Goal: Information Seeking & Learning: Check status

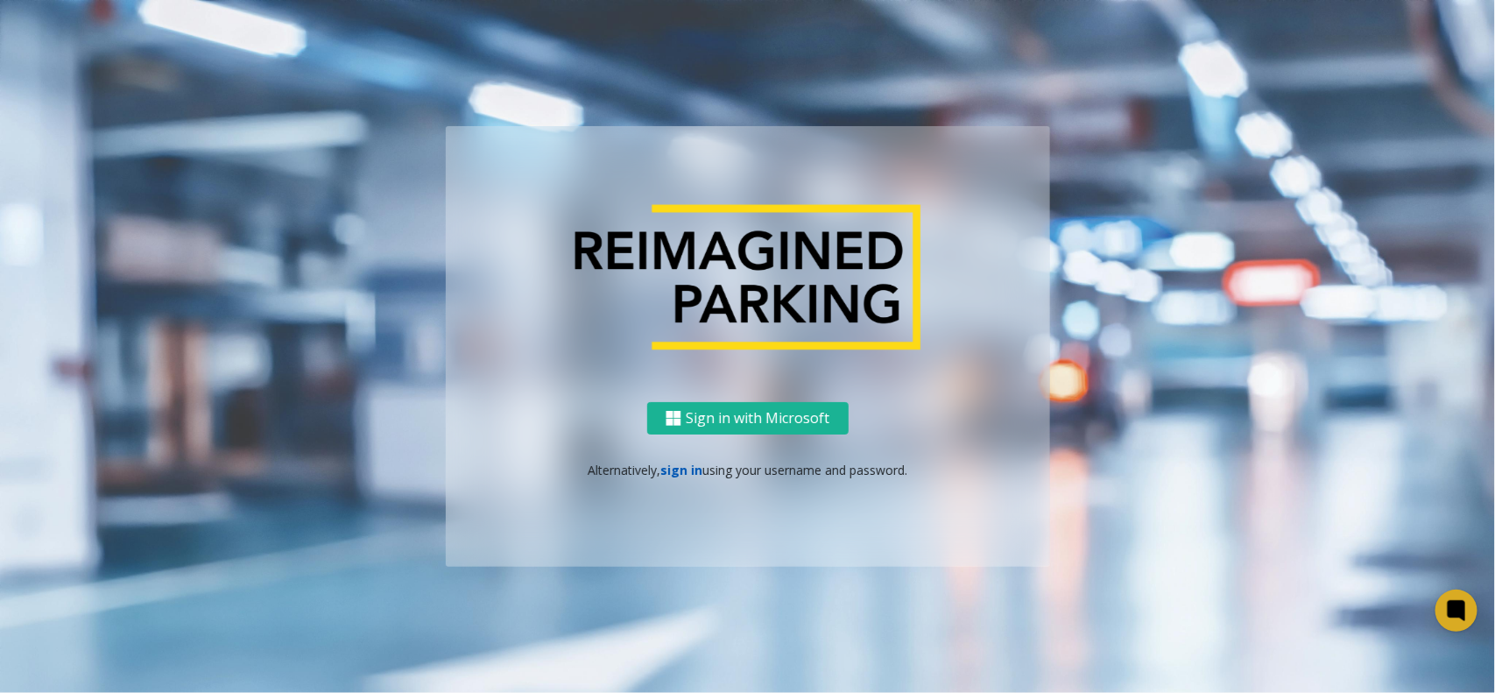
click at [688, 474] on link "sign in" at bounding box center [681, 470] width 42 height 17
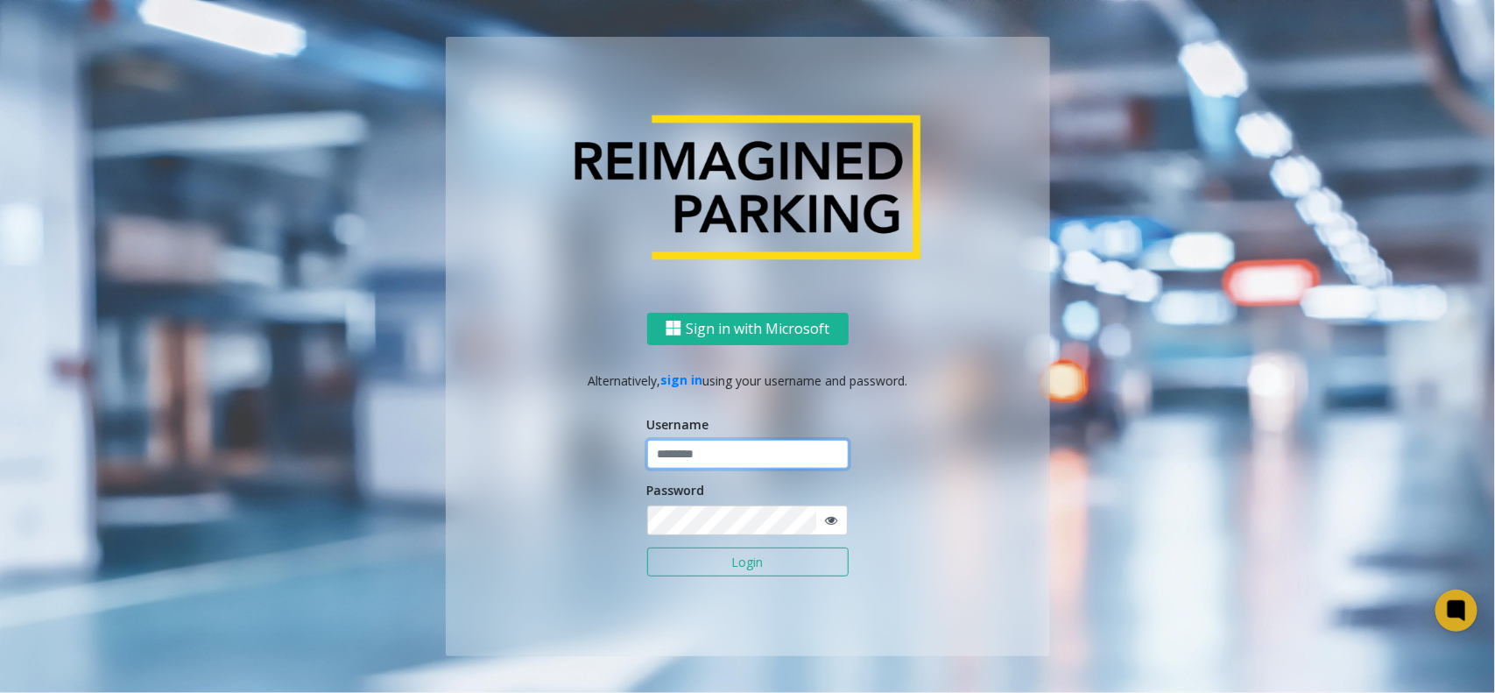
click at [690, 449] on input "text" at bounding box center [747, 455] width 201 height 30
type input "********"
click at [647, 547] on button "Login" at bounding box center [747, 562] width 201 height 30
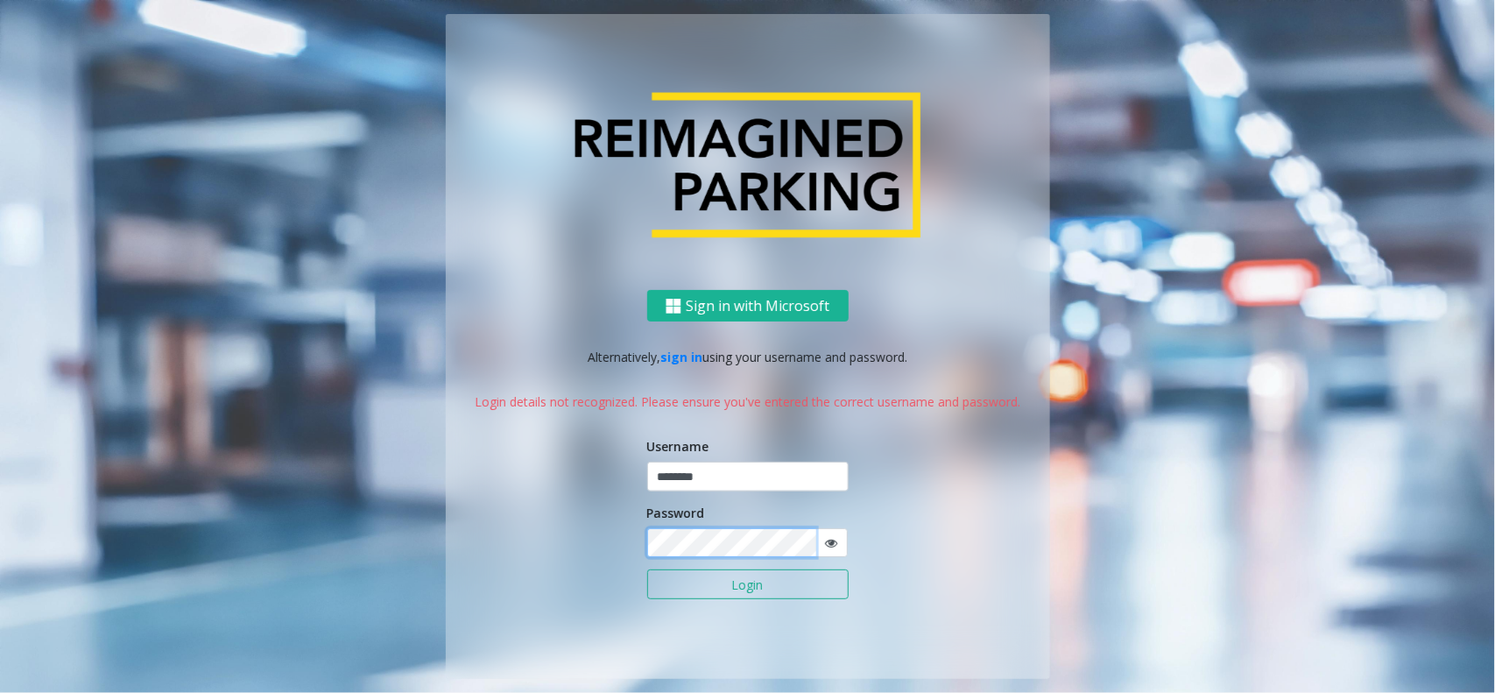
click at [647, 569] on button "Login" at bounding box center [747, 584] width 201 height 30
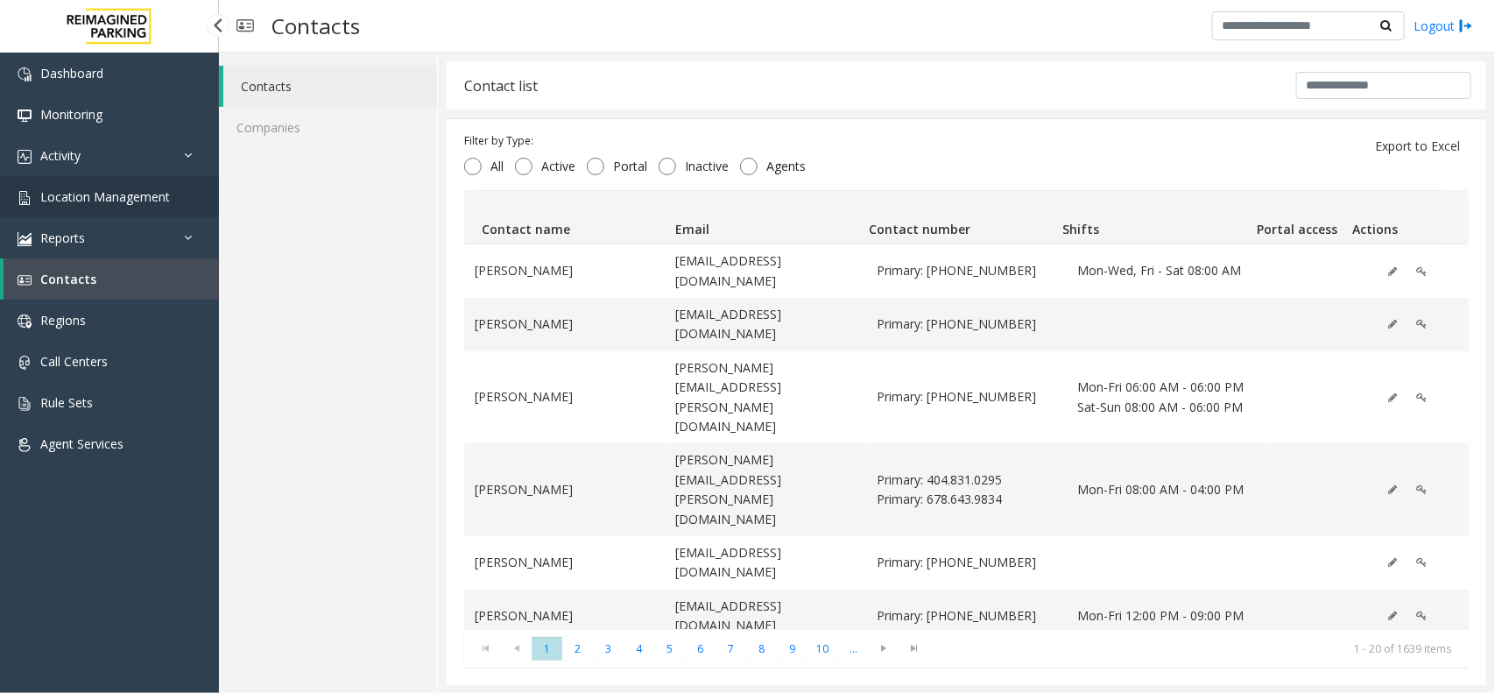
click at [105, 176] on link "Location Management" at bounding box center [109, 196] width 219 height 41
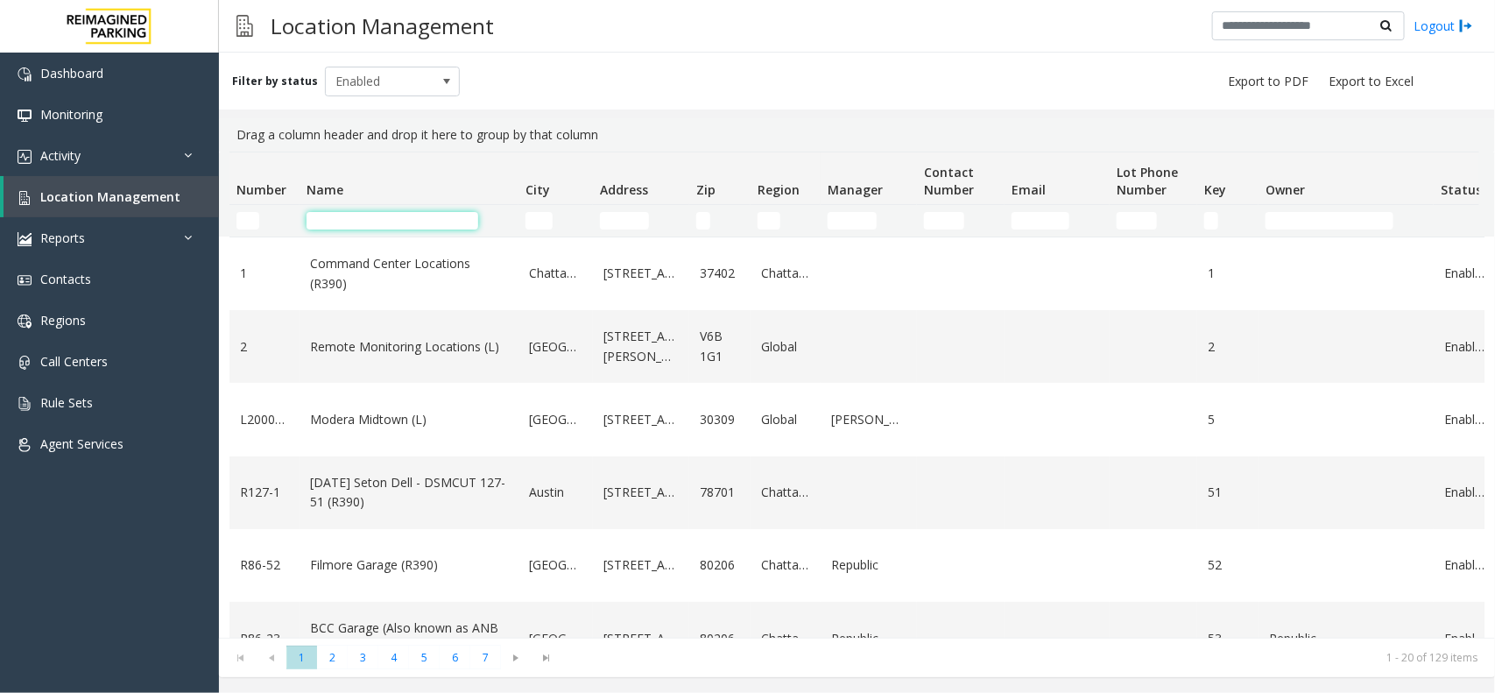
click at [416, 226] on input "Name Filter" at bounding box center [393, 221] width 172 height 18
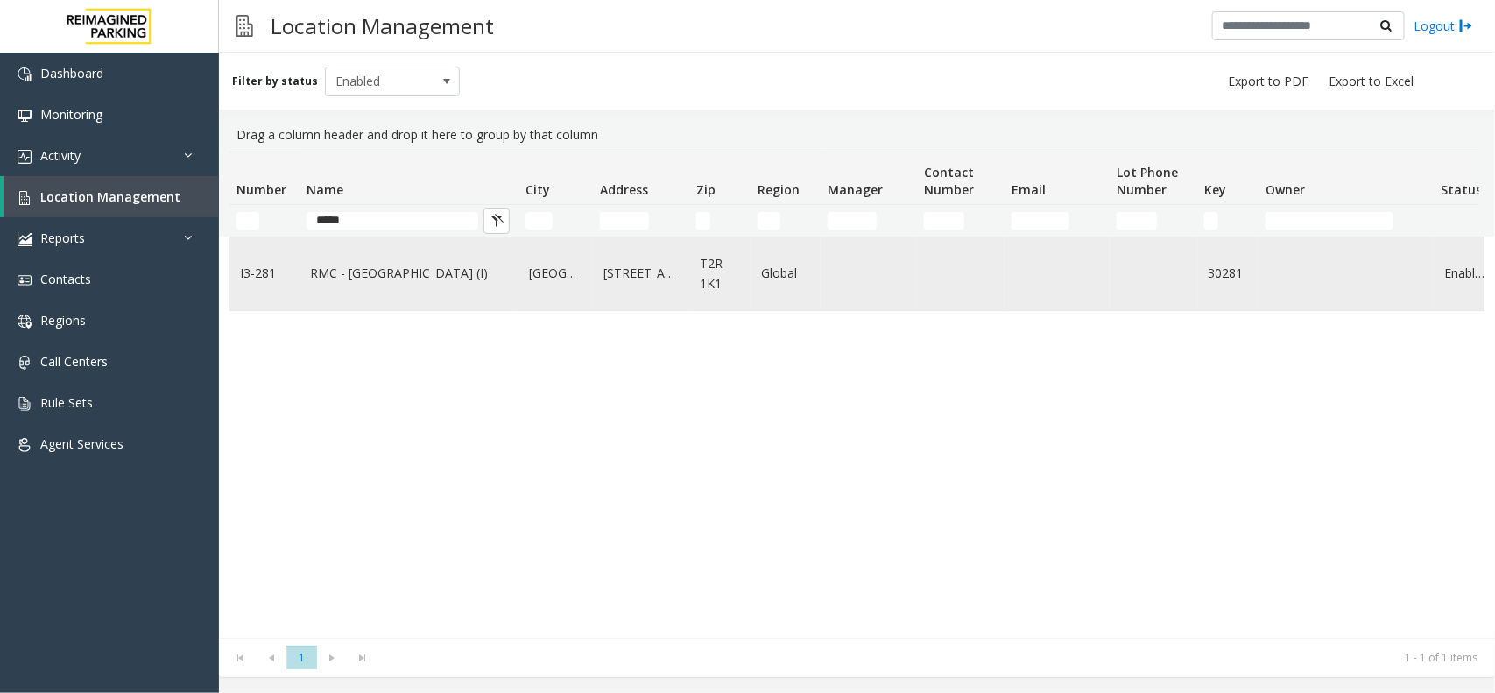
type input "*****"
click at [605, 283] on link "[STREET_ADDRESS]" at bounding box center [640, 273] width 75 height 19
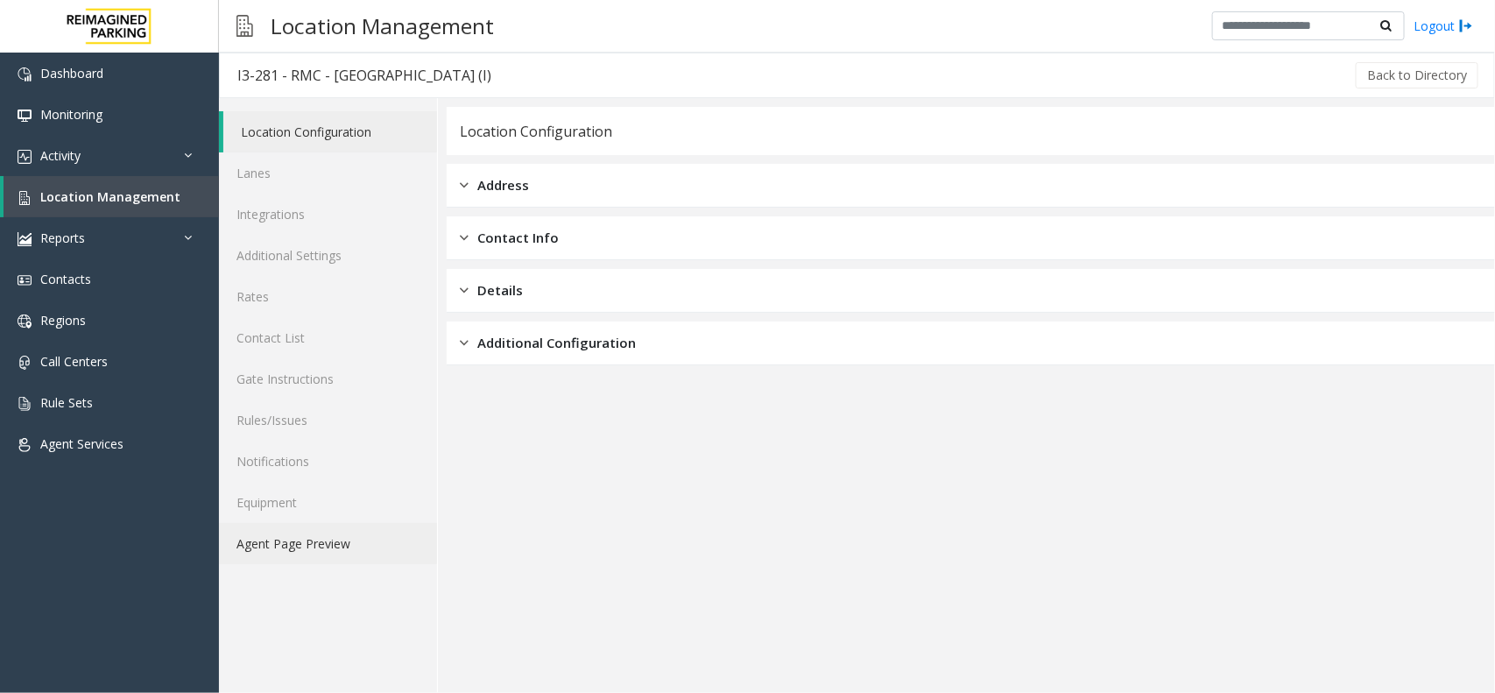
click at [363, 535] on link "Agent Page Preview" at bounding box center [328, 543] width 218 height 41
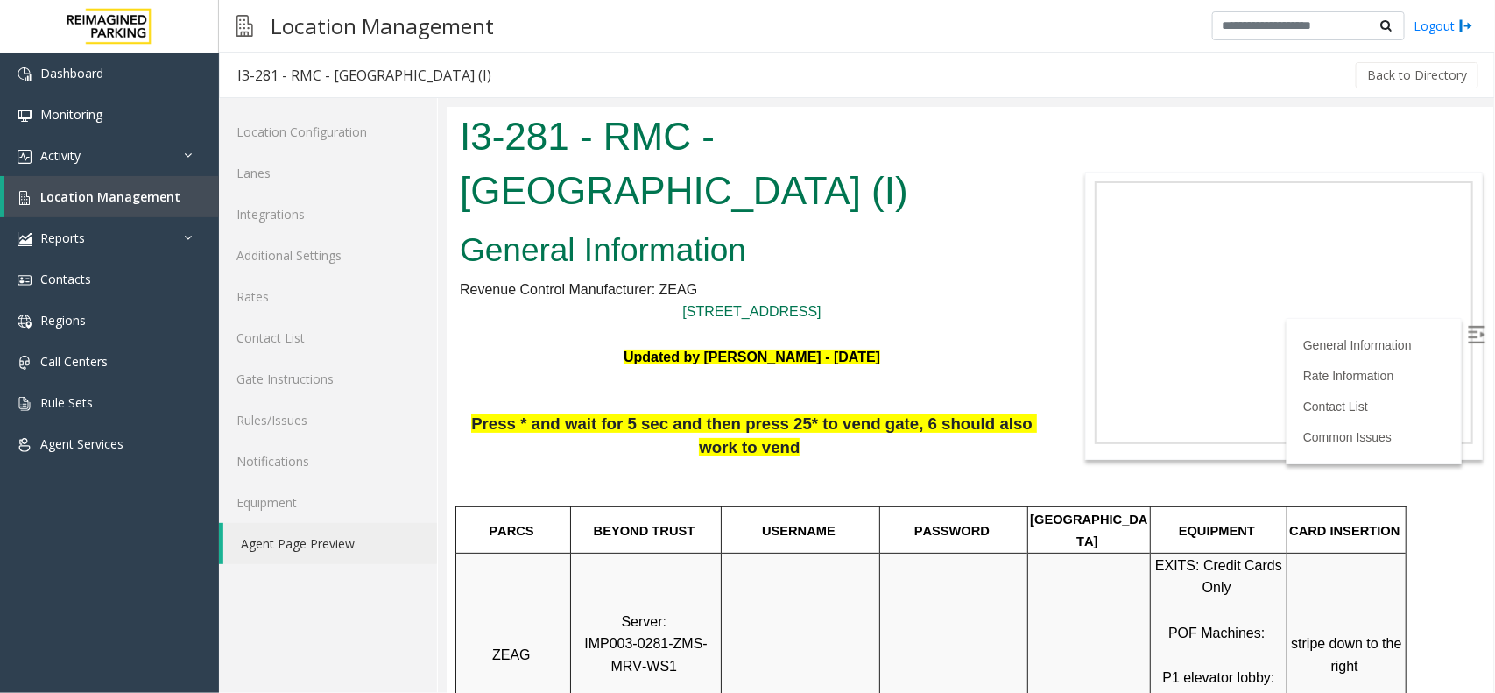
scroll to position [328, 0]
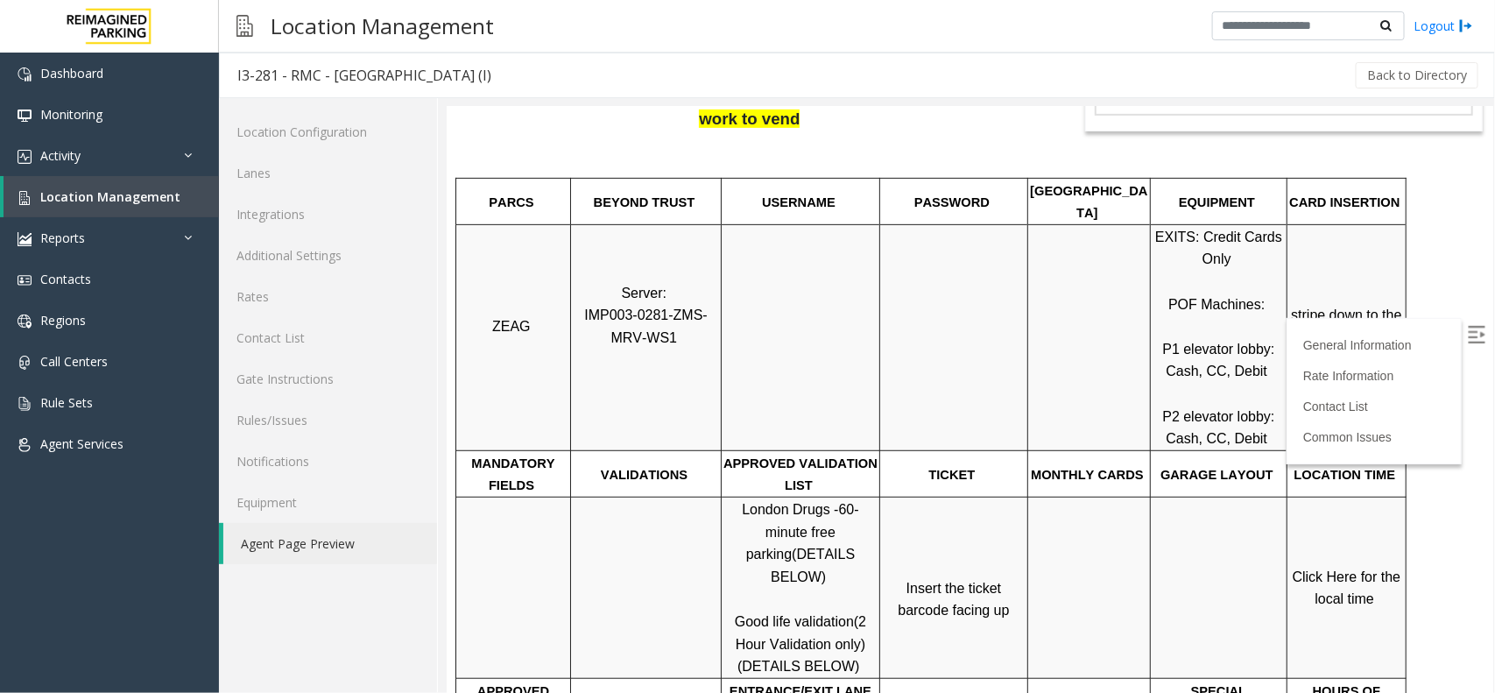
click at [1355, 568] on link "Click Here for the local time" at bounding box center [1348, 587] width 112 height 38
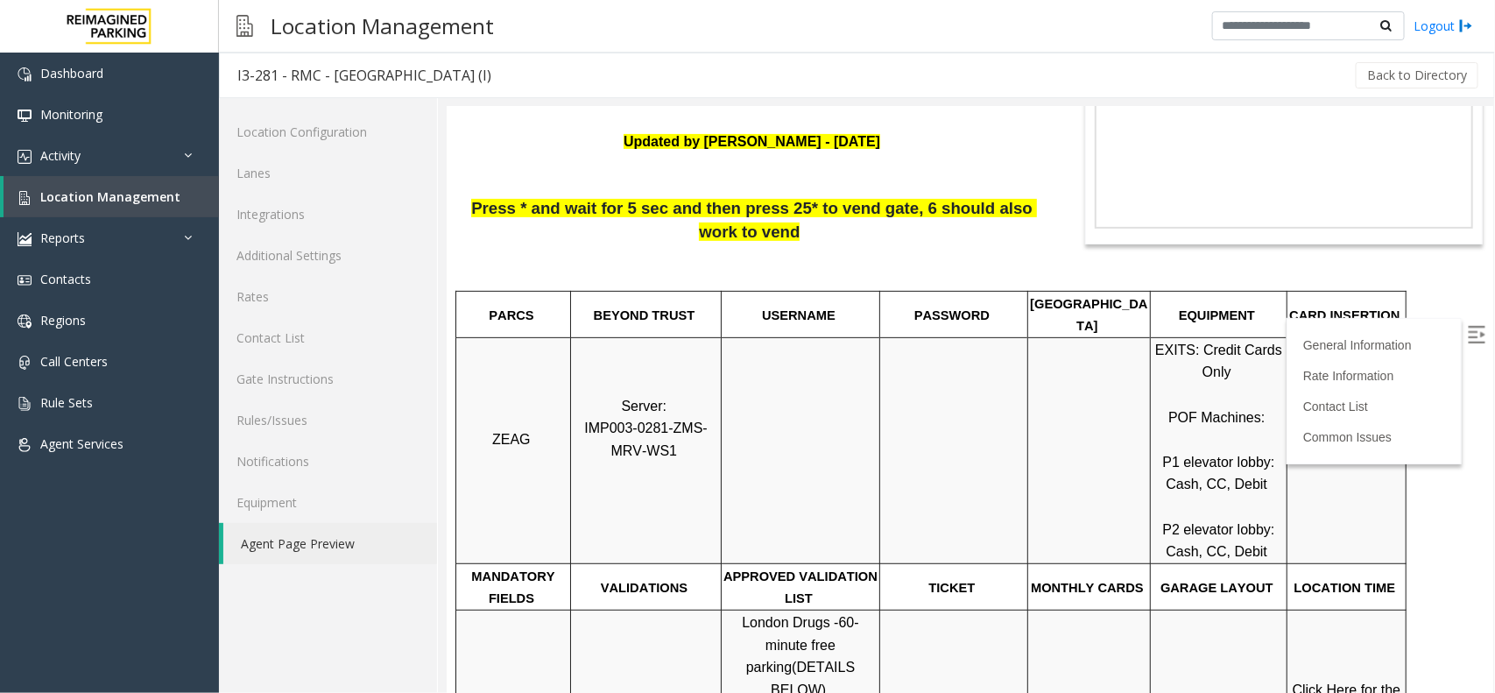
scroll to position [109, 0]
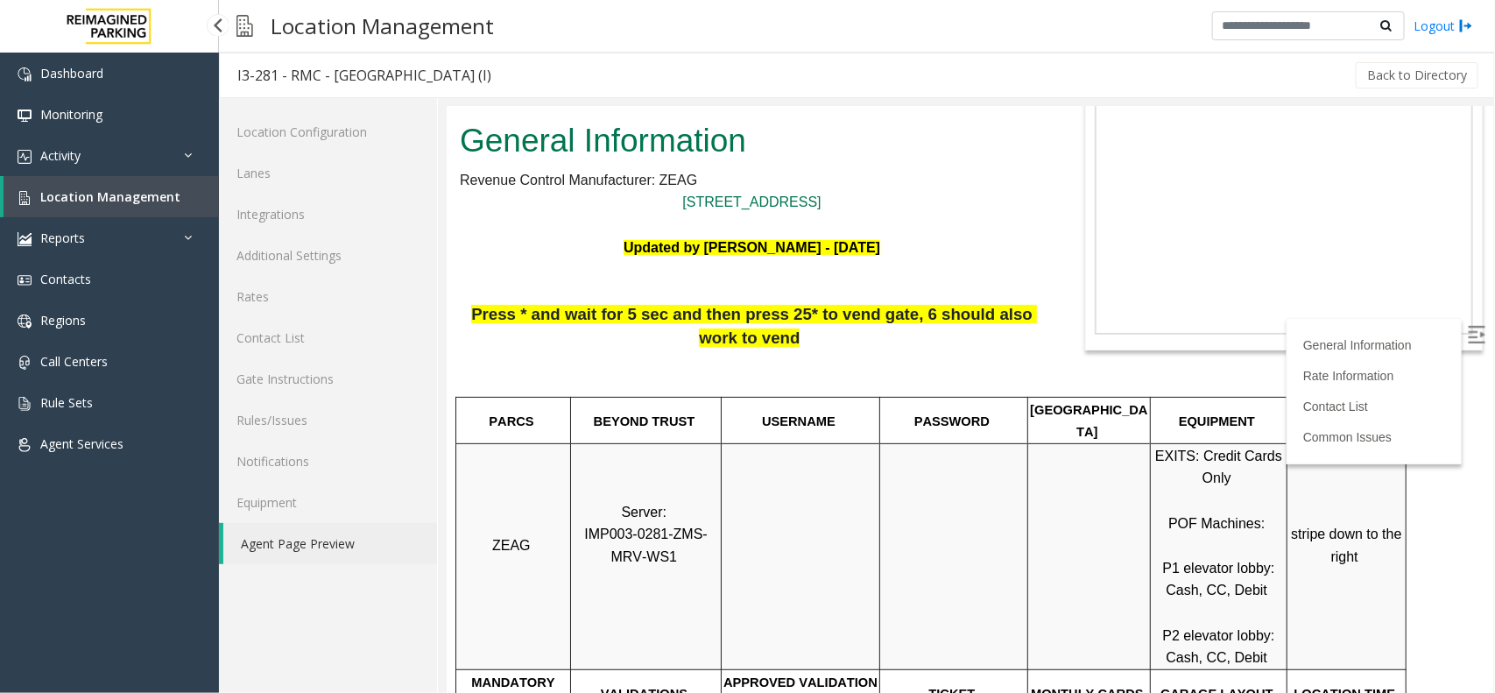
click at [123, 199] on span "Location Management" at bounding box center [110, 196] width 140 height 17
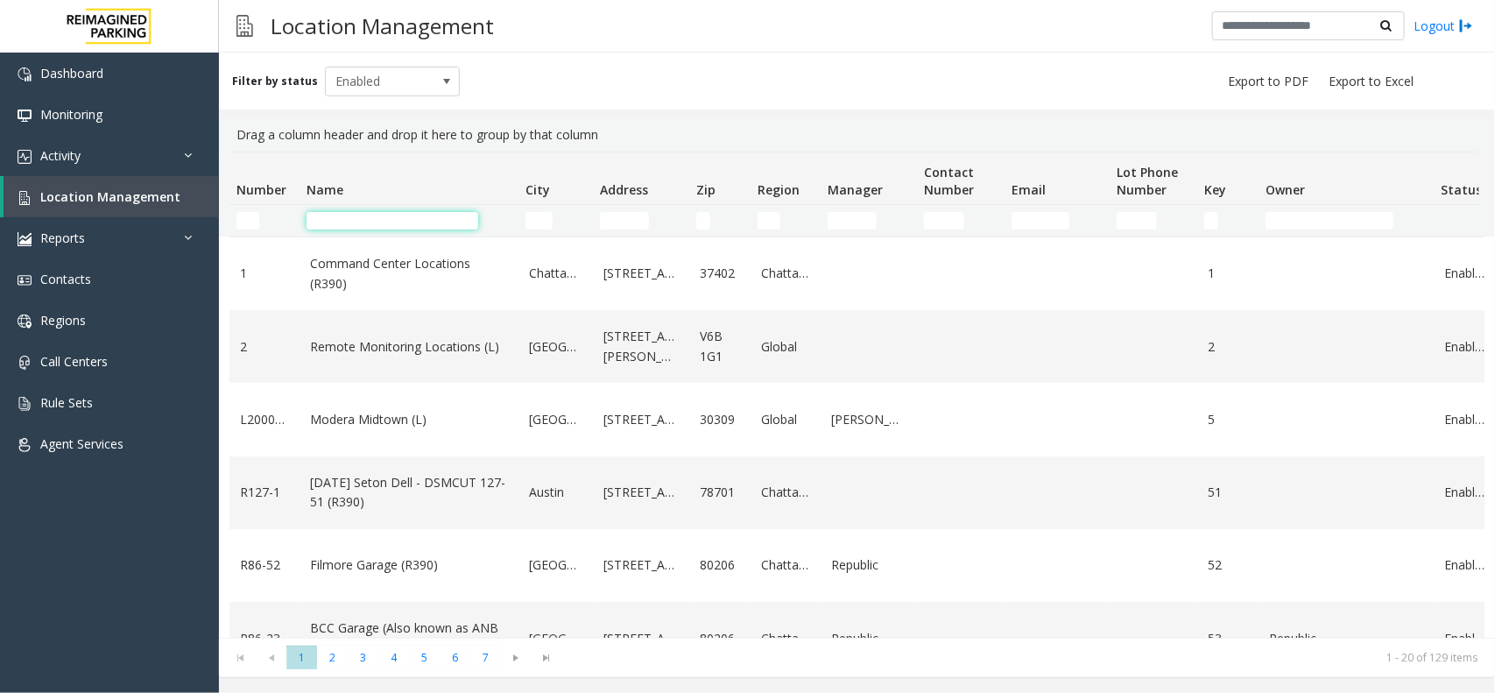
click at [462, 224] on input "Name Filter" at bounding box center [393, 221] width 172 height 18
type input "*"
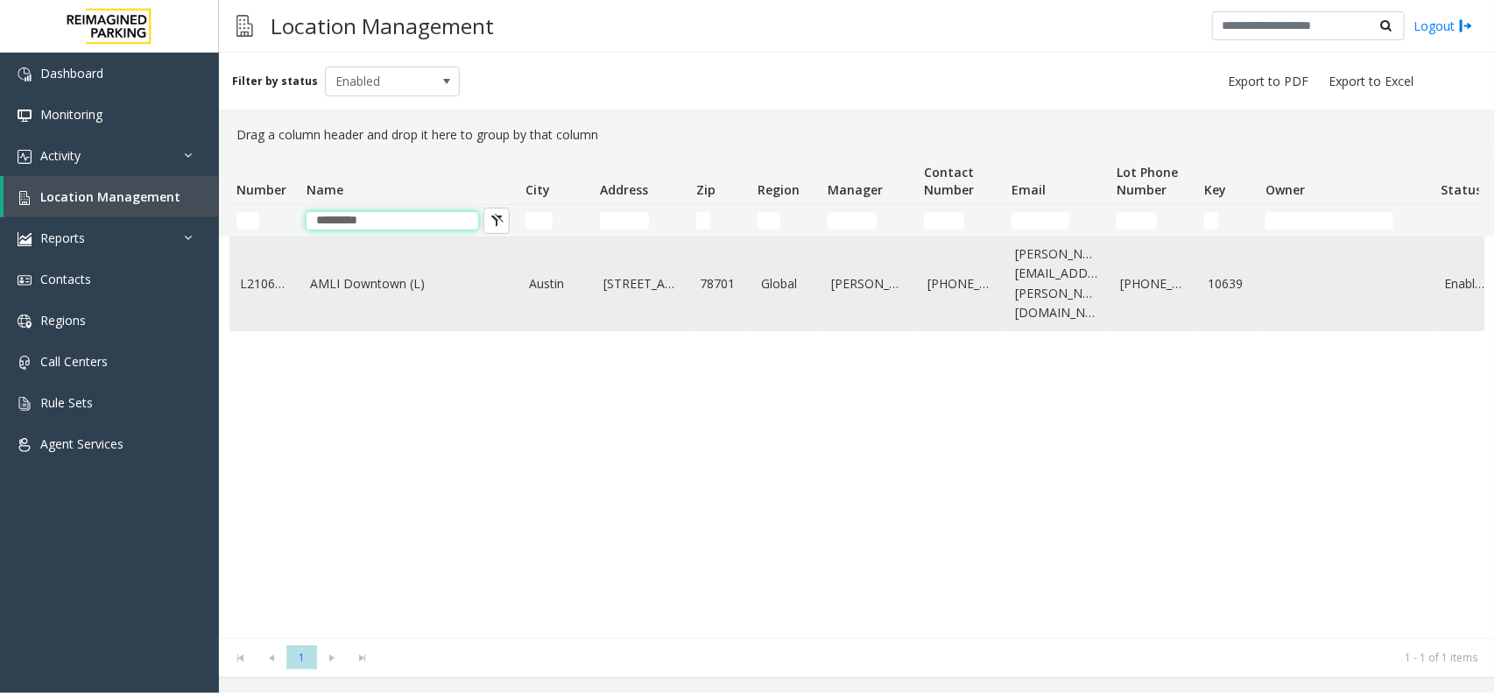
type input "*********"
click at [469, 274] on link "AMLI Downtown (L)" at bounding box center [409, 283] width 198 height 19
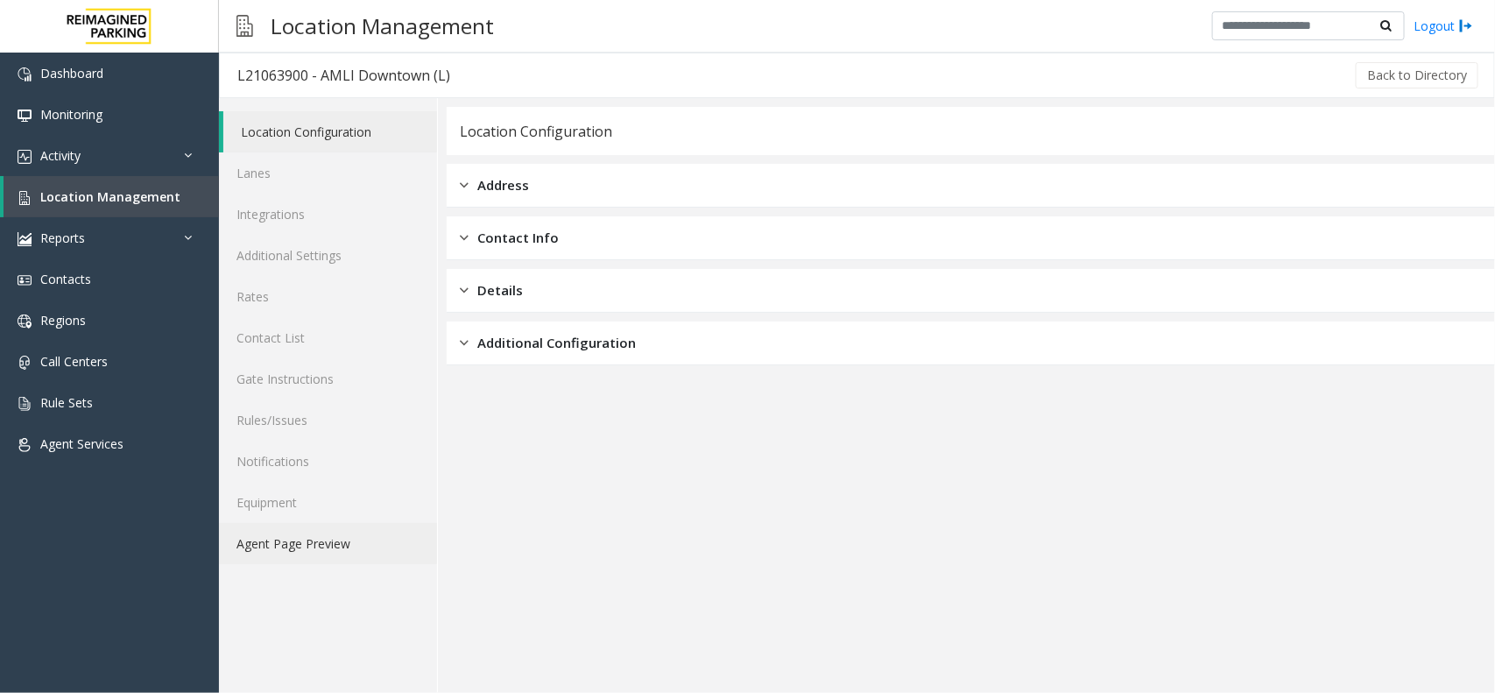
click at [285, 524] on link "Agent Page Preview" at bounding box center [328, 543] width 218 height 41
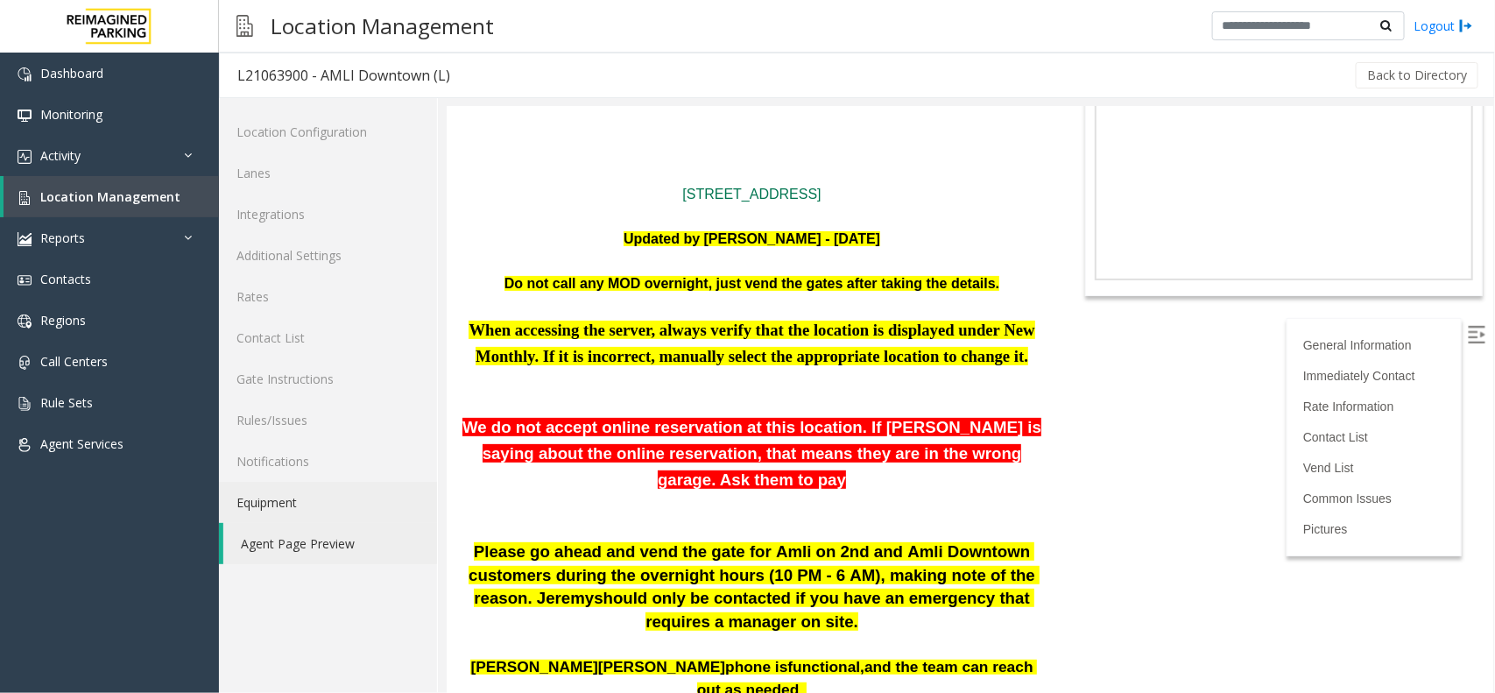
scroll to position [219, 0]
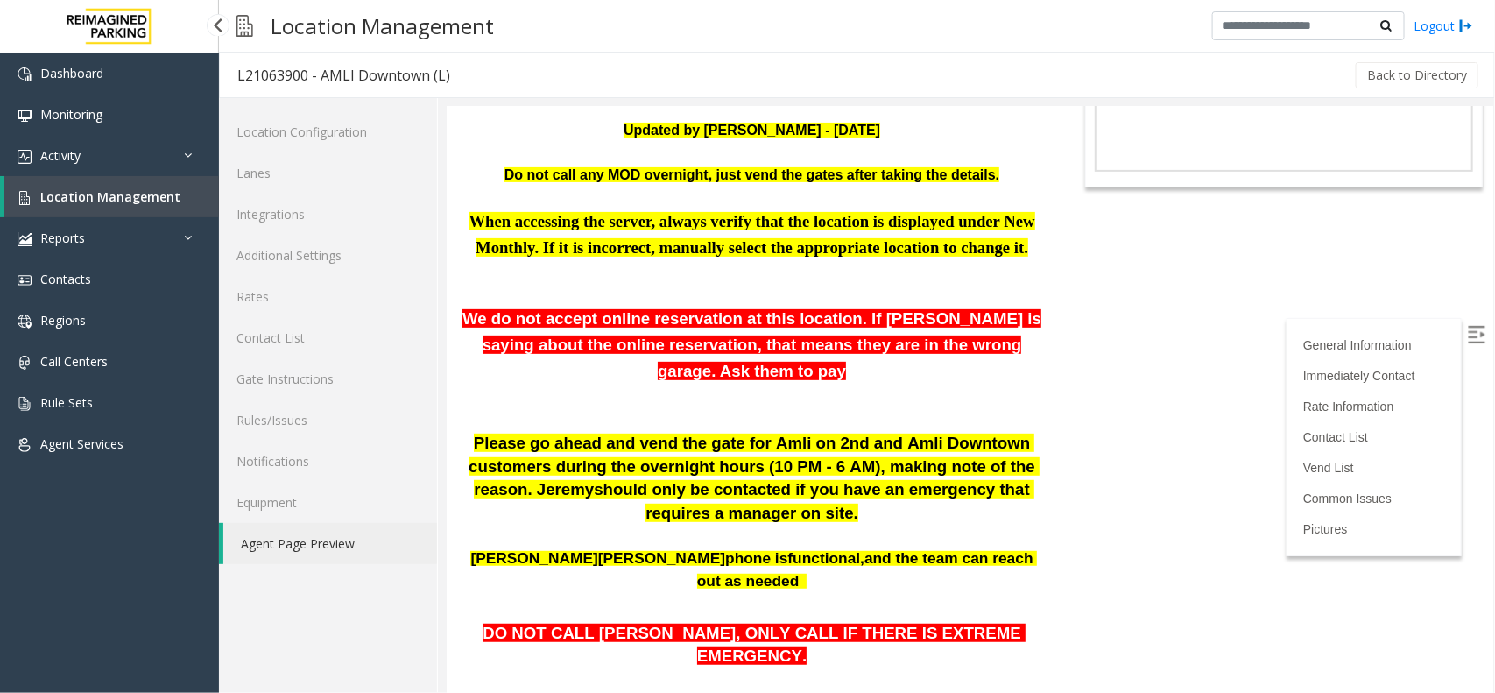
click at [138, 199] on span "Location Management" at bounding box center [110, 196] width 140 height 17
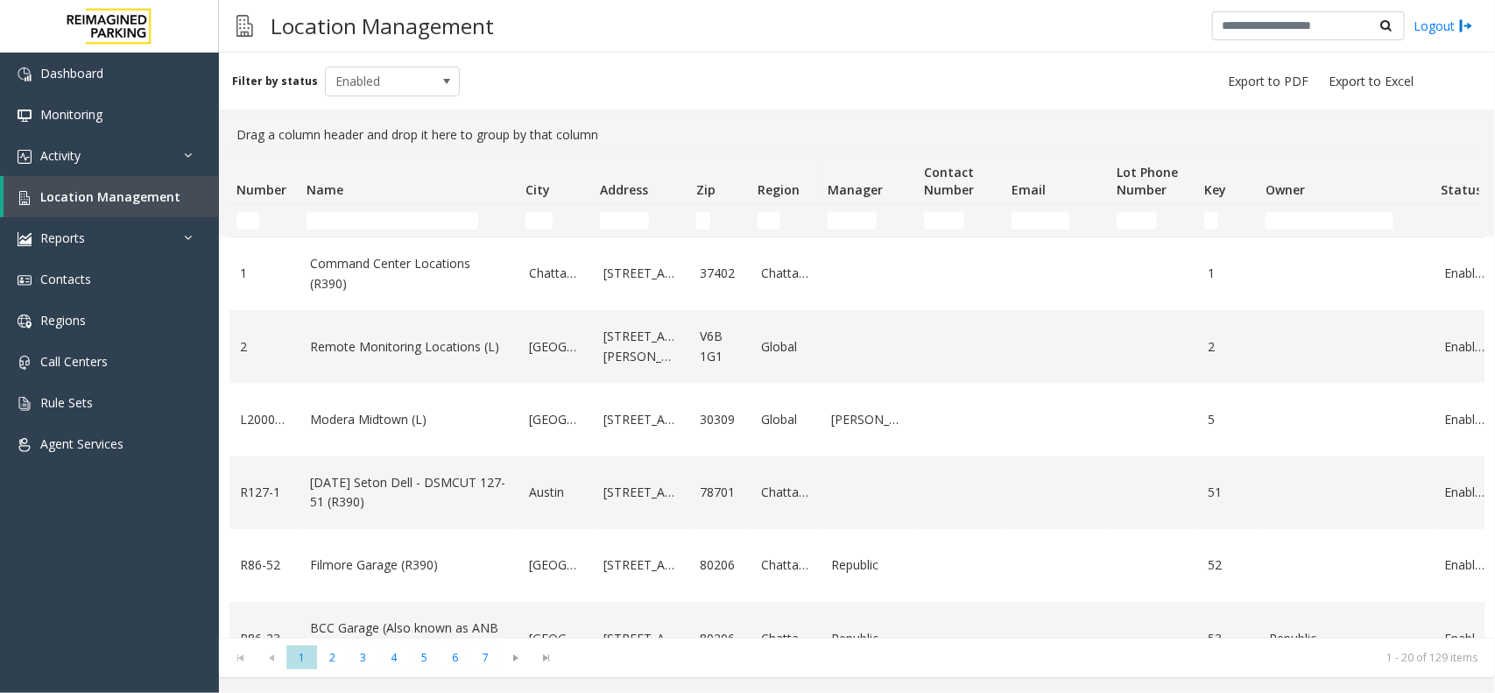
click at [442, 224] on input "Name Filter" at bounding box center [393, 221] width 172 height 18
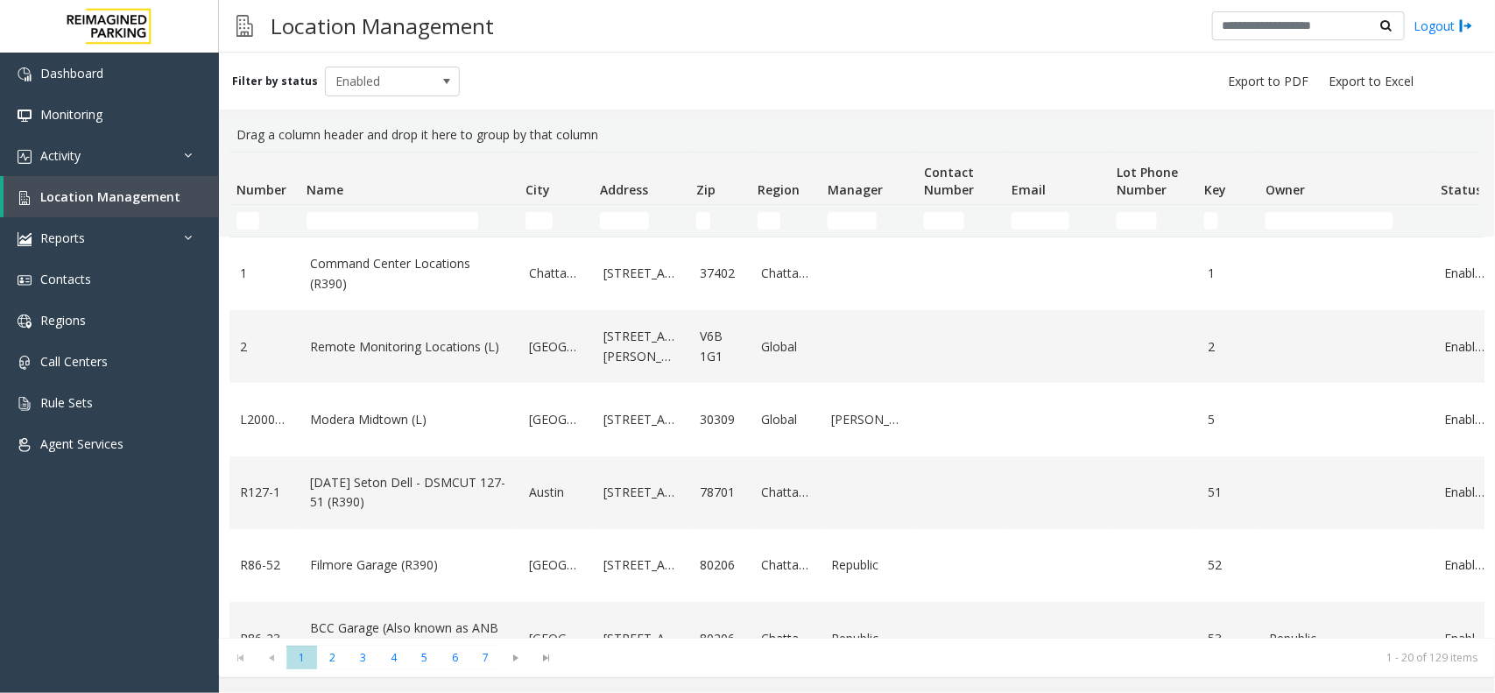
click at [442, 224] on input "Name Filter" at bounding box center [393, 221] width 172 height 18
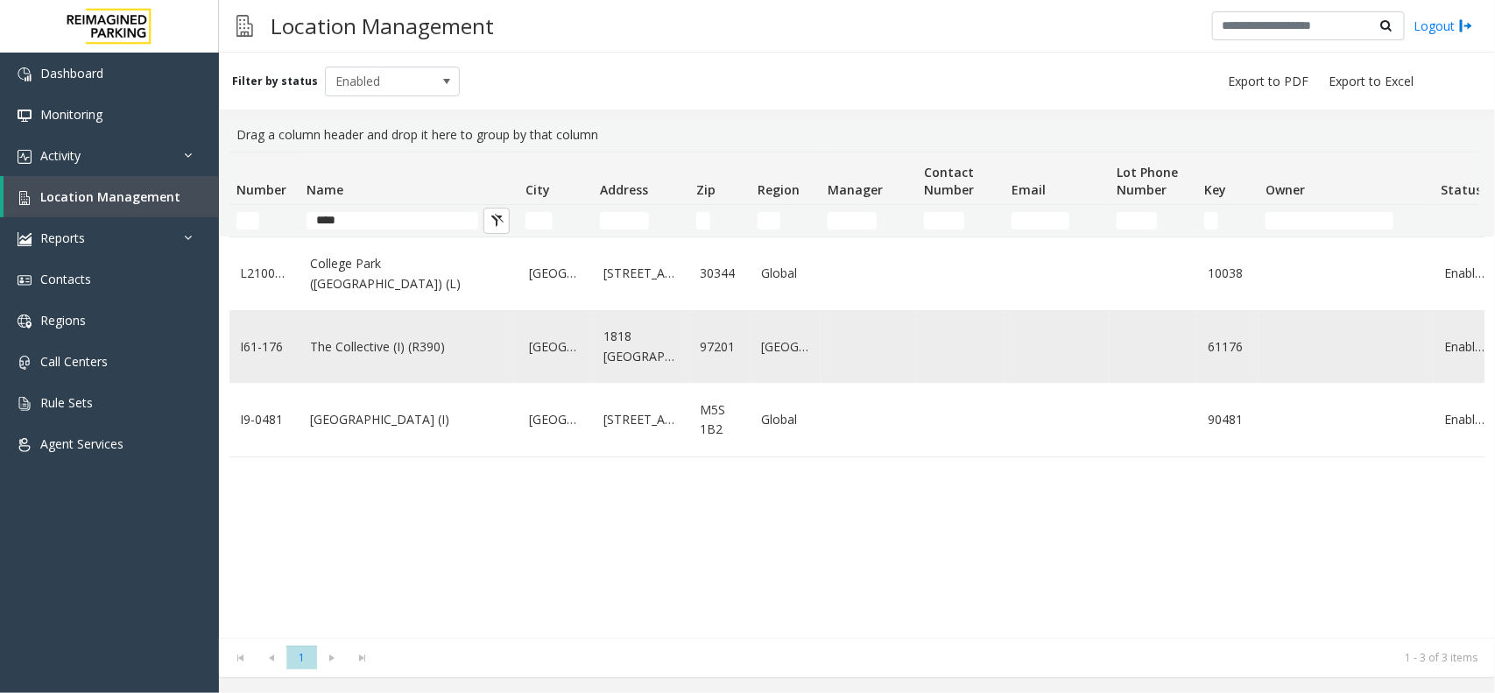
type input "****"
click at [438, 312] on td "The Collective (I) (R390)" at bounding box center [409, 346] width 219 height 73
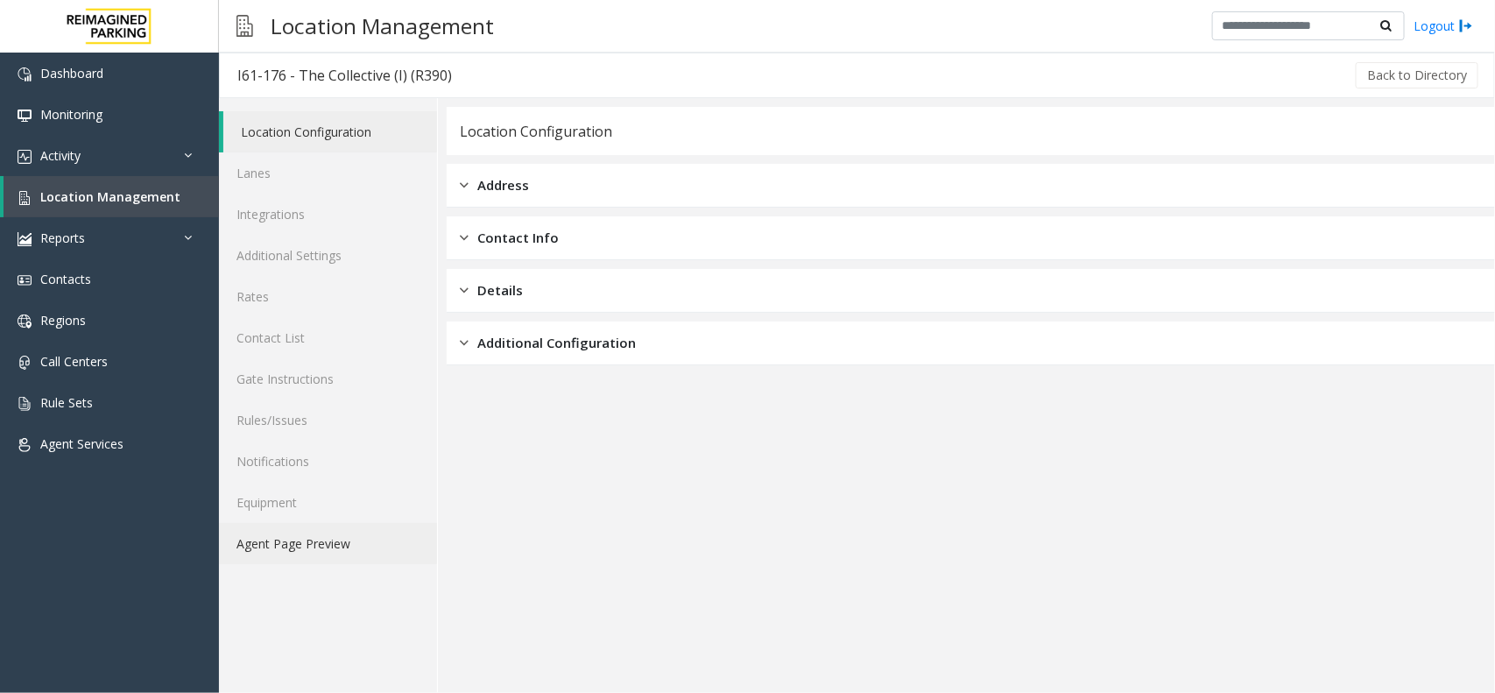
click at [291, 552] on link "Agent Page Preview" at bounding box center [328, 543] width 218 height 41
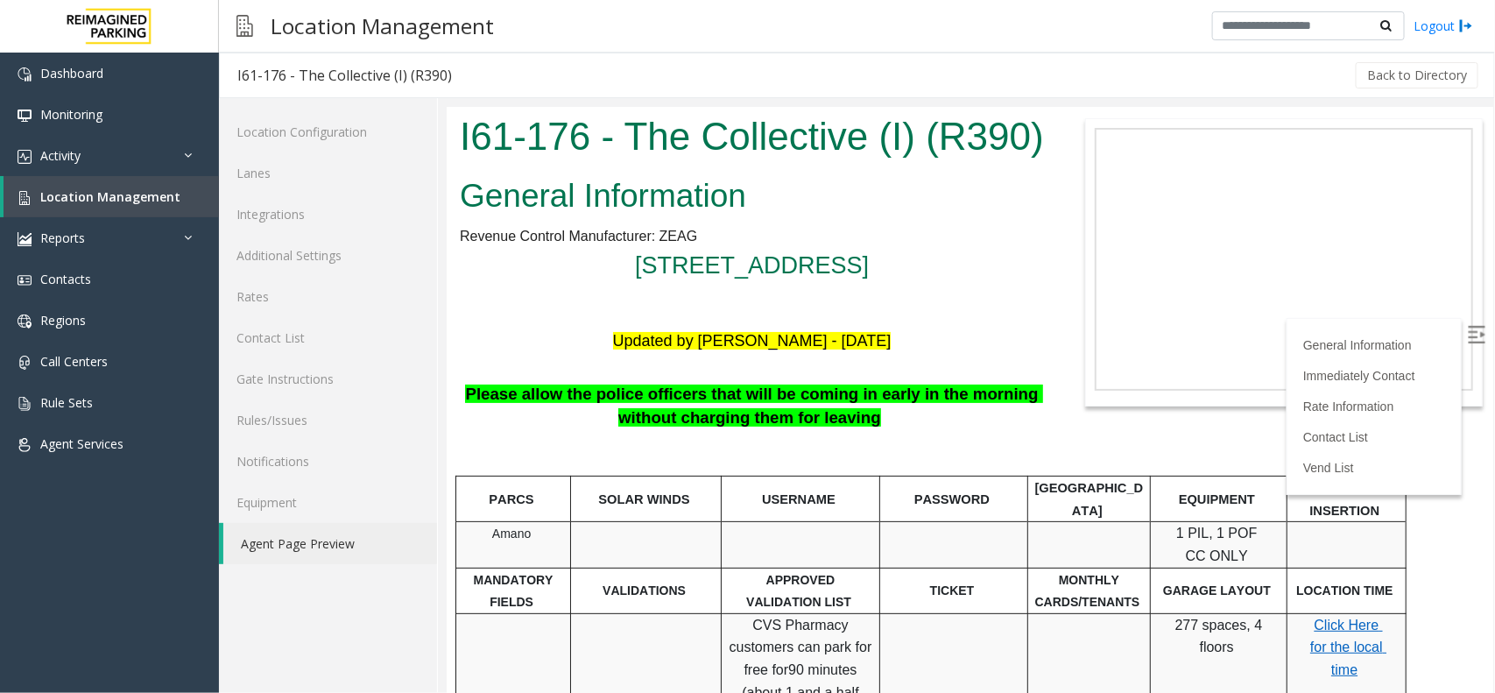
click at [1468, 329] on label at bounding box center [1477, 336] width 26 height 26
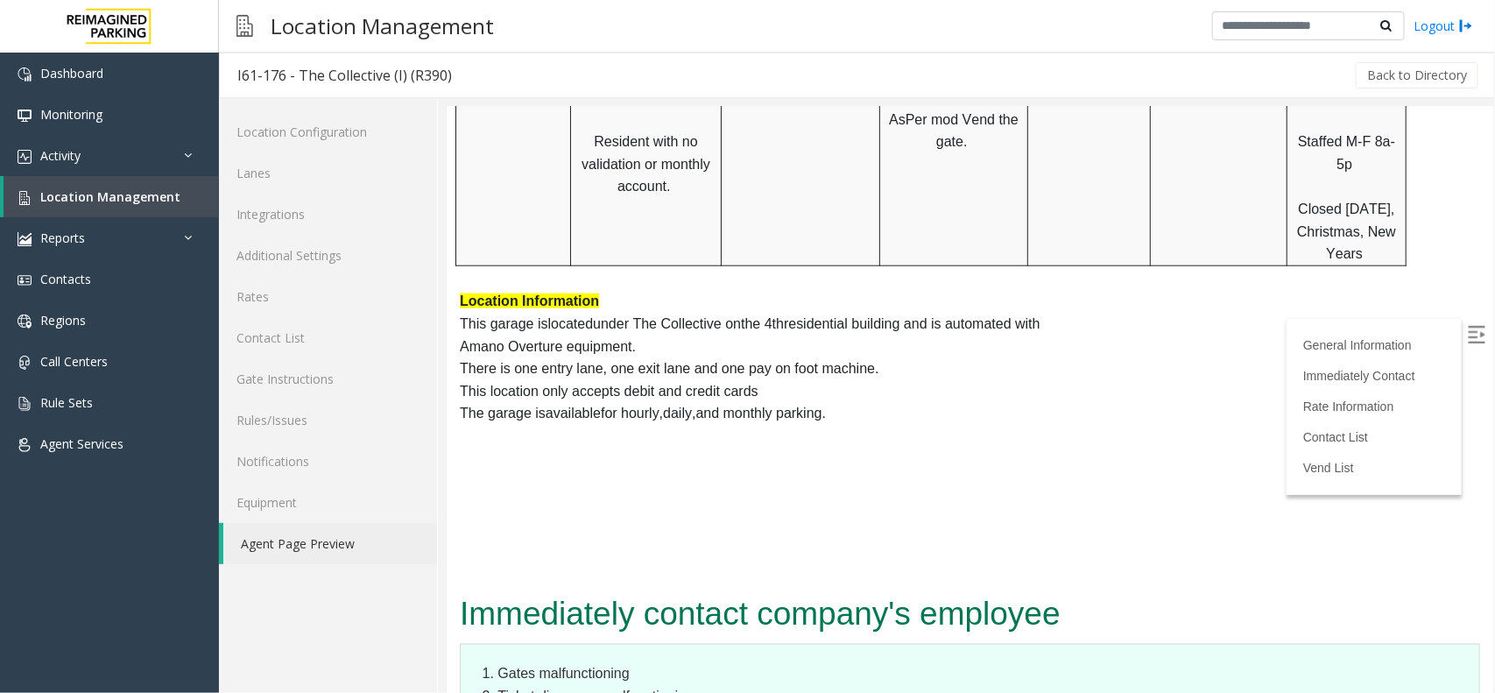
scroll to position [766, 0]
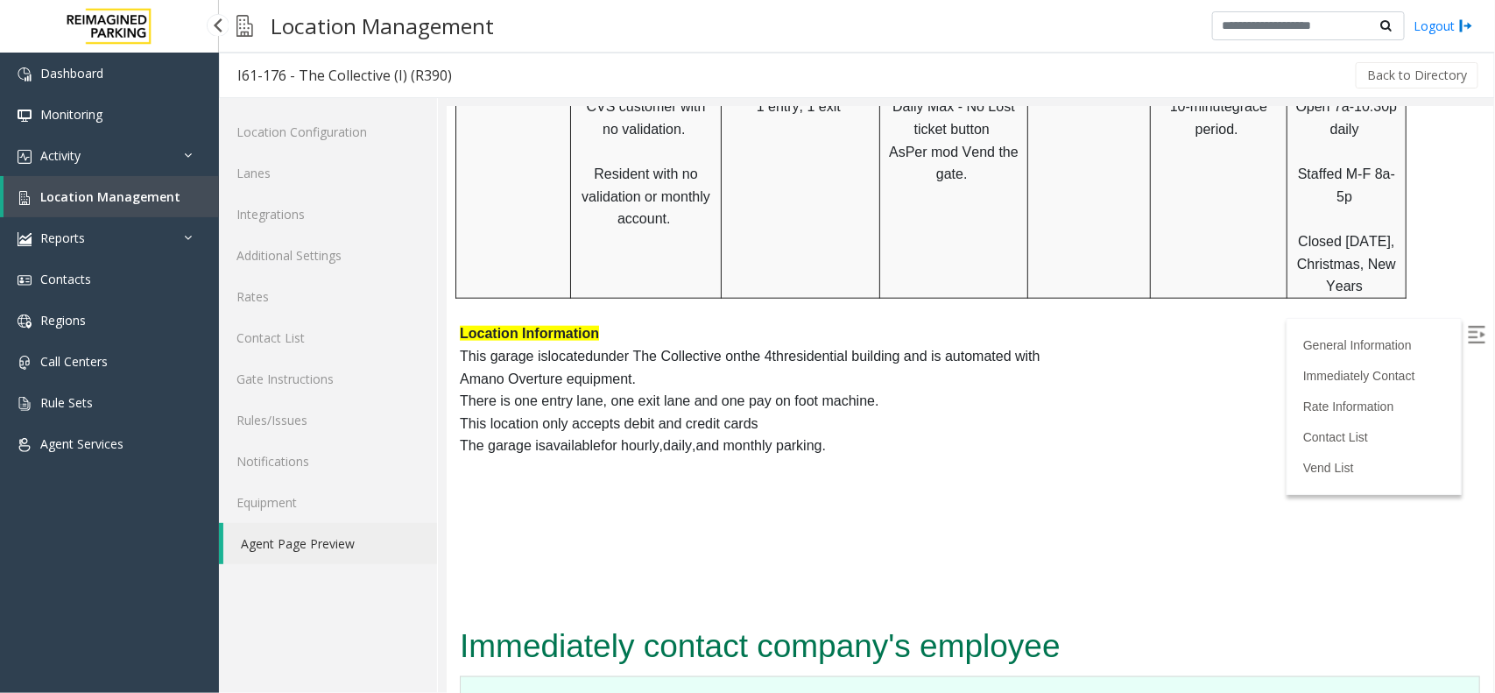
click at [166, 198] on span "Location Management" at bounding box center [110, 196] width 140 height 17
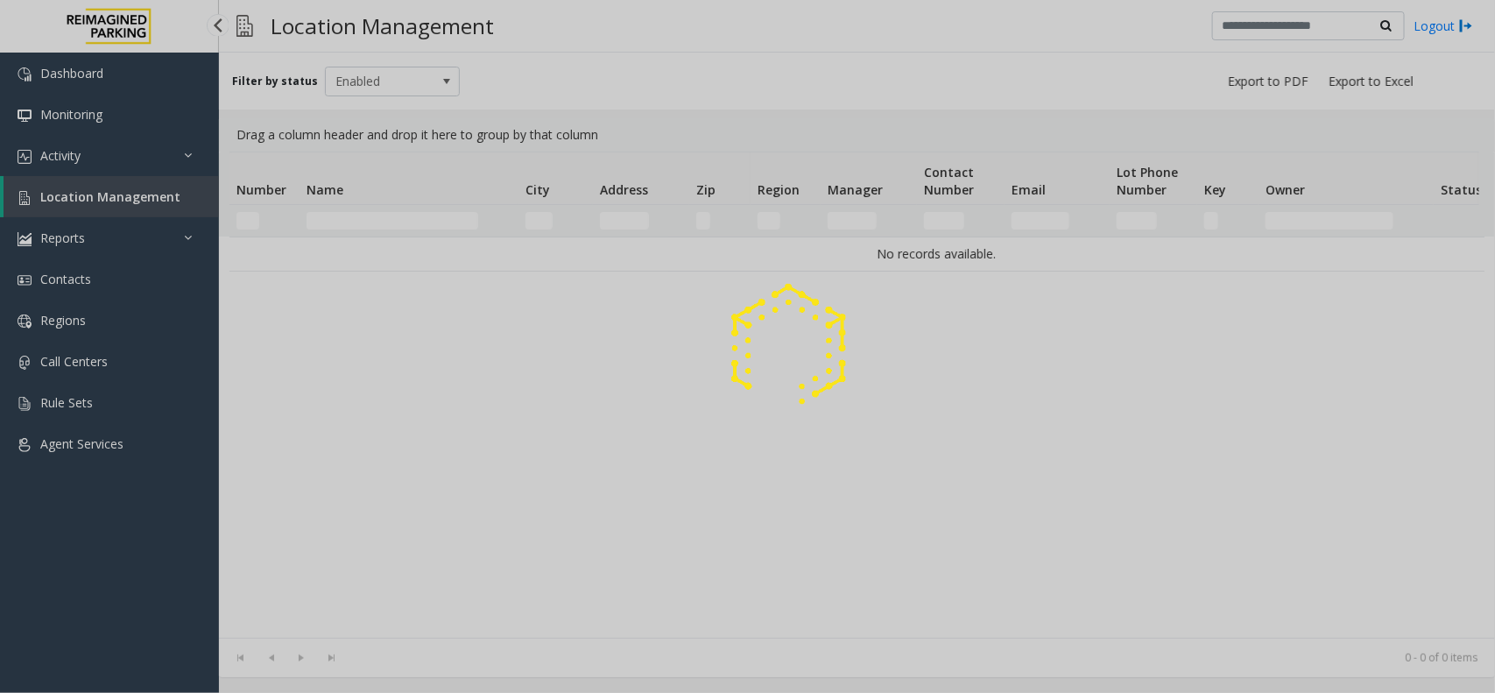
click at [166, 198] on div at bounding box center [747, 346] width 1495 height 693
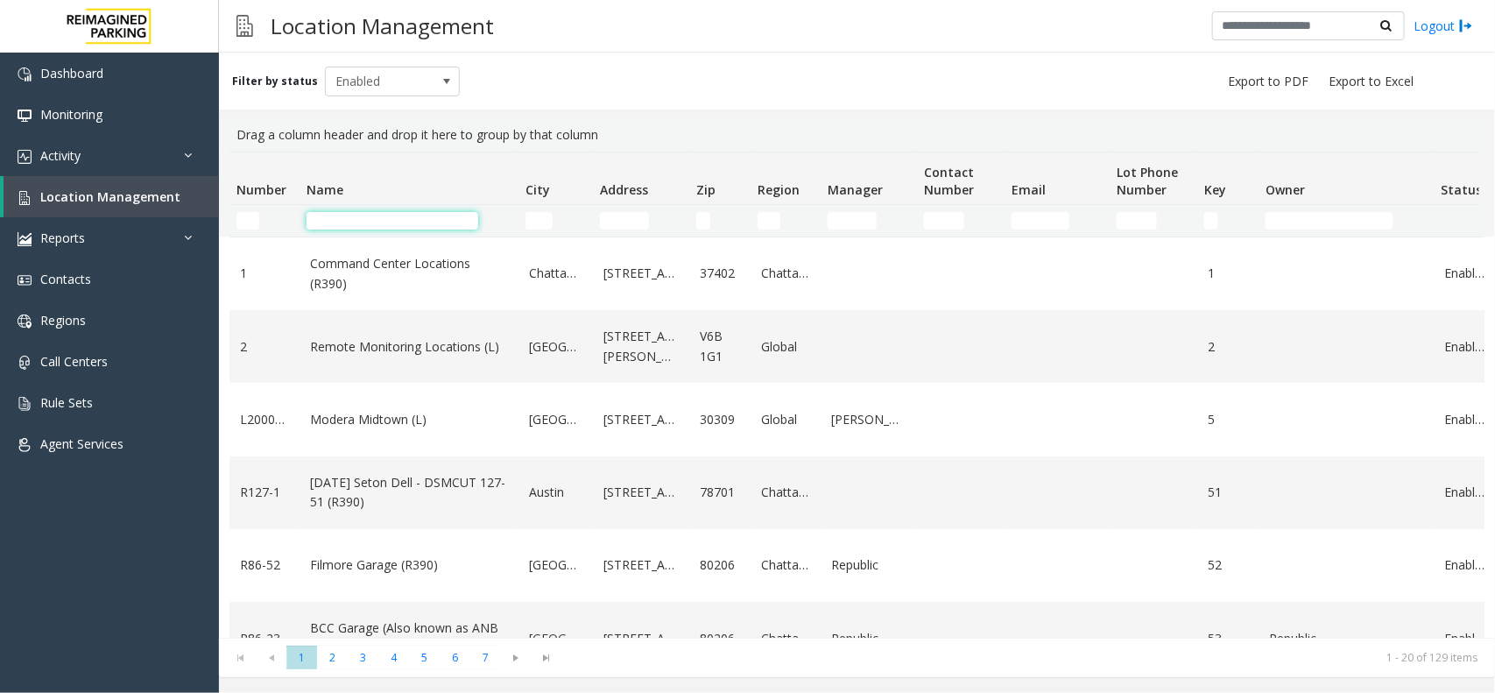
click at [366, 220] on input "Name Filter" at bounding box center [393, 221] width 172 height 18
click at [106, 188] on span "Location Management" at bounding box center [110, 196] width 140 height 17
click at [129, 188] on span "Location Management" at bounding box center [110, 196] width 140 height 17
click at [129, 162] on link "Activity" at bounding box center [109, 155] width 219 height 41
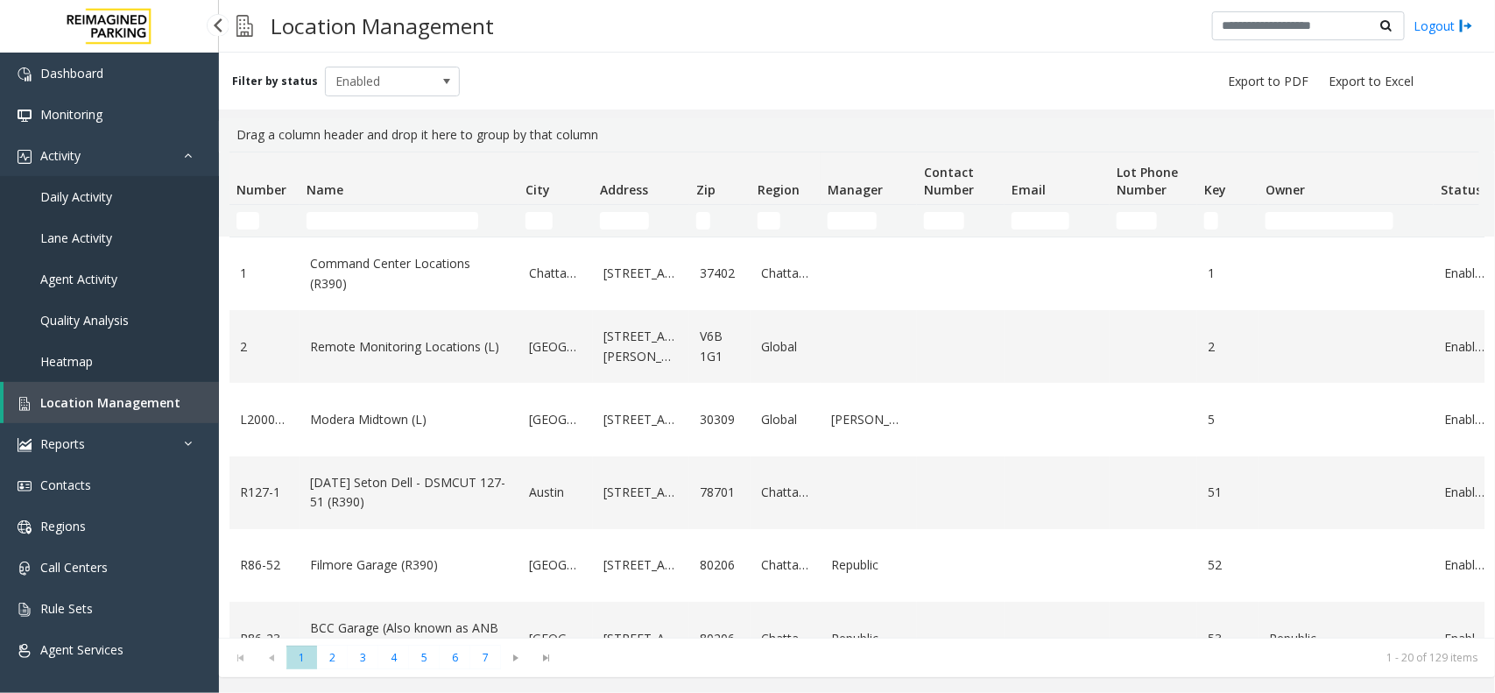
click at [123, 199] on link "Daily Activity" at bounding box center [109, 196] width 219 height 41
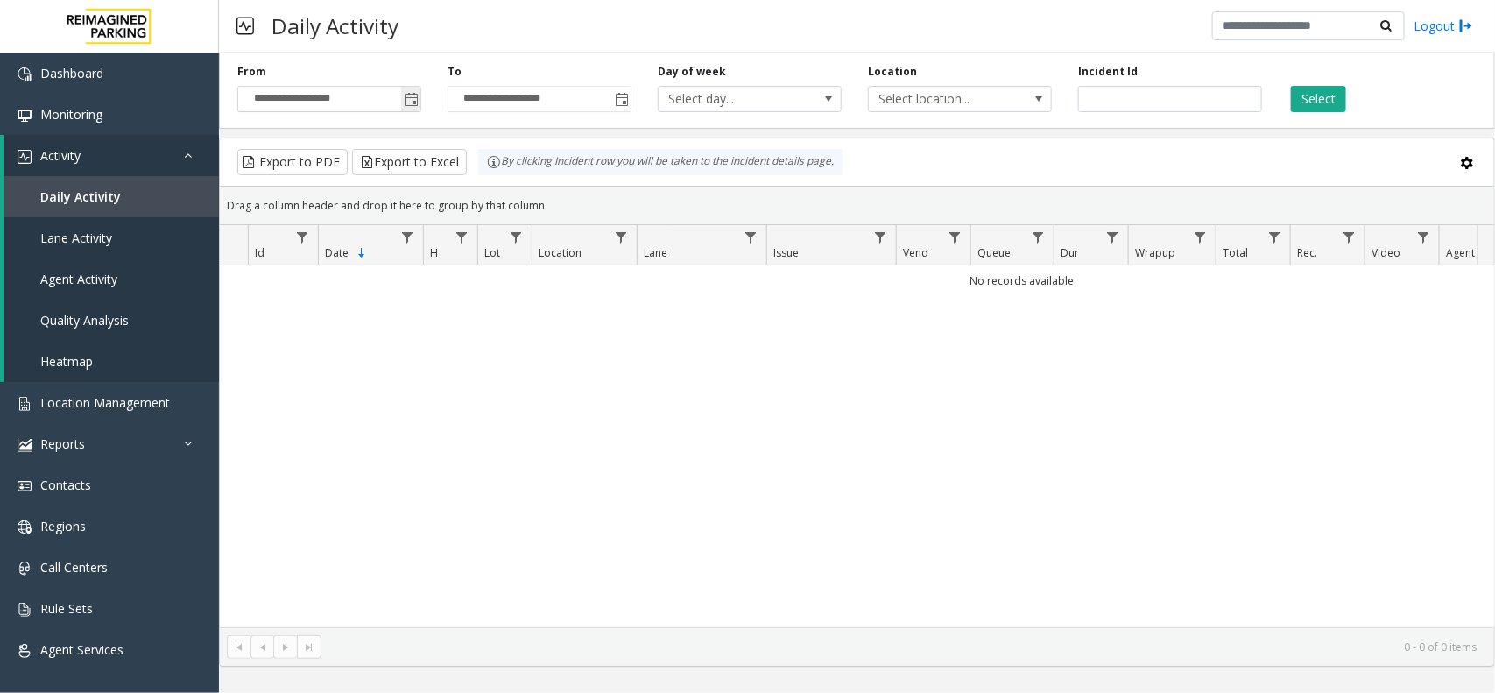
click at [408, 97] on span "Toggle popup" at bounding box center [412, 100] width 14 height 14
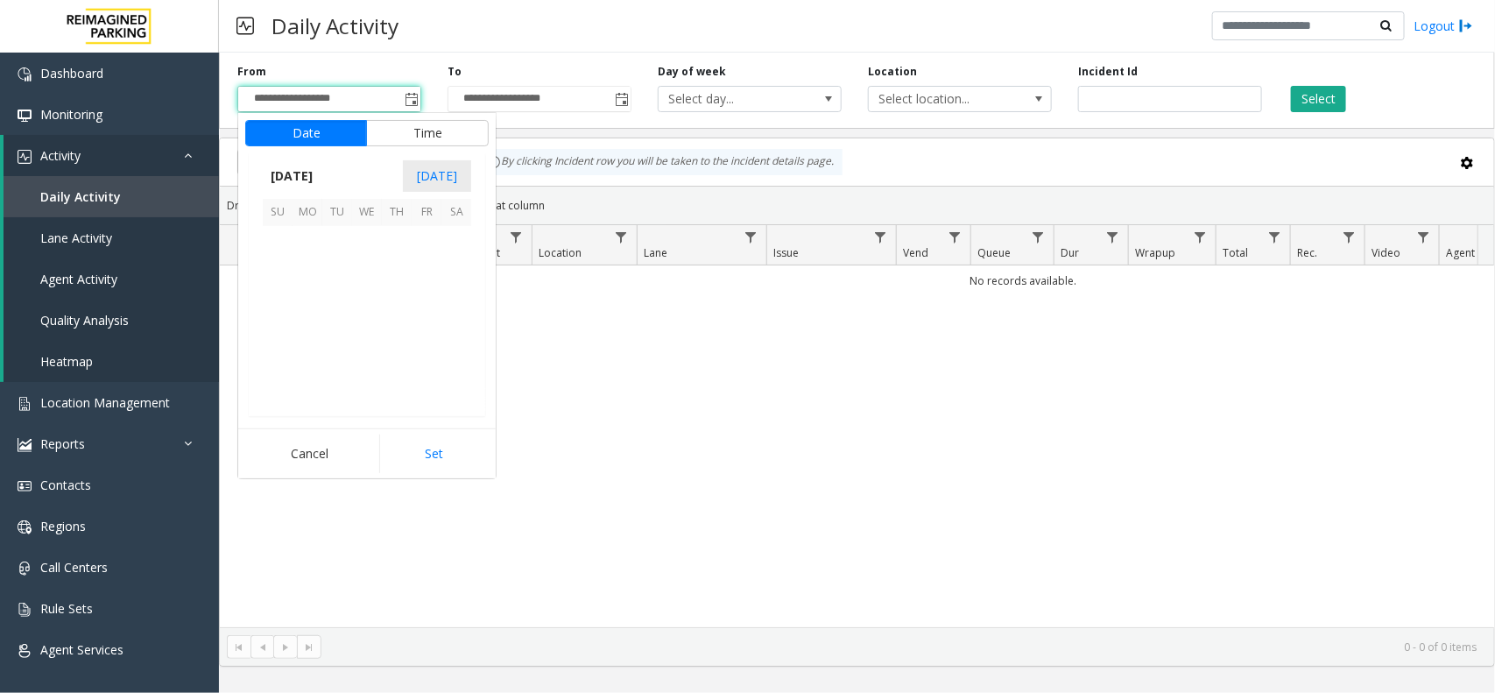
scroll to position [313996, 0]
click at [302, 357] on span "25" at bounding box center [308, 361] width 30 height 30
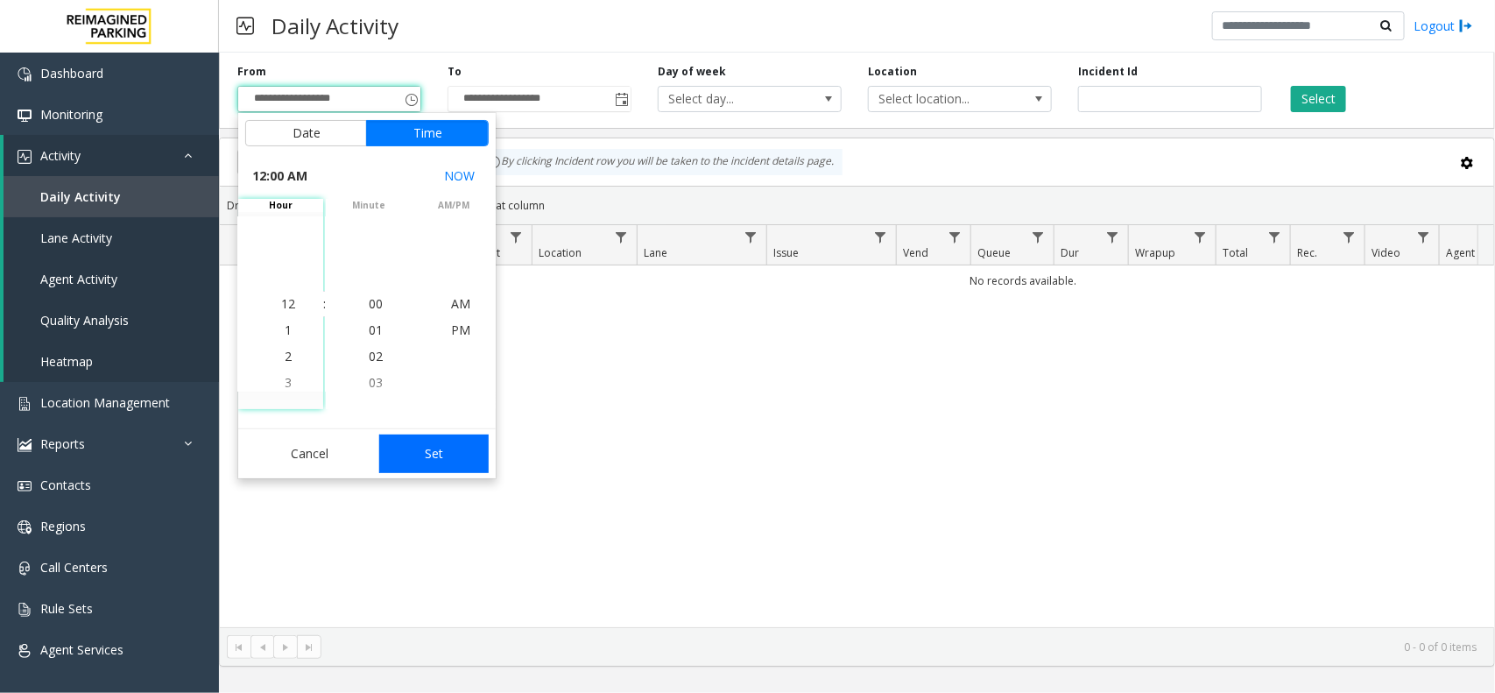
click at [435, 462] on button "Set" at bounding box center [434, 453] width 110 height 39
type input "**********"
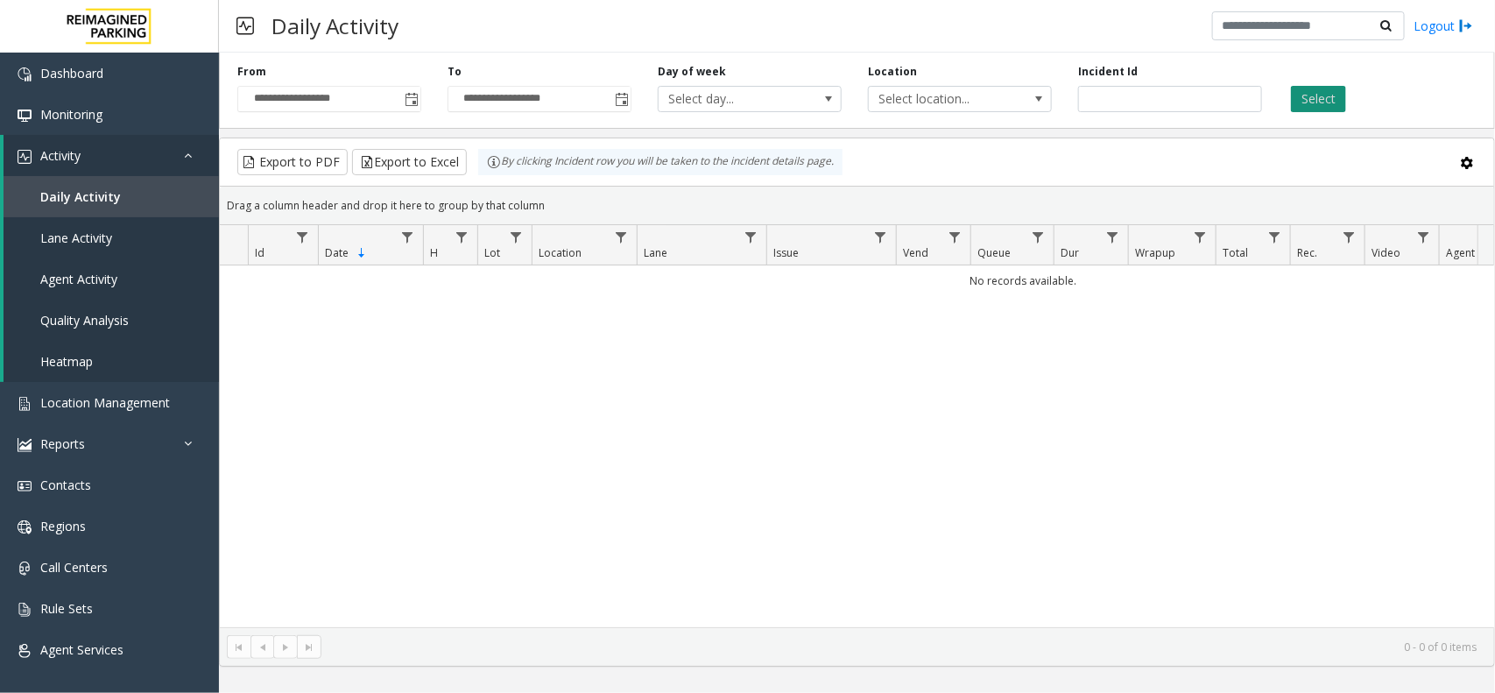
click at [1318, 103] on button "Select" at bounding box center [1318, 99] width 55 height 26
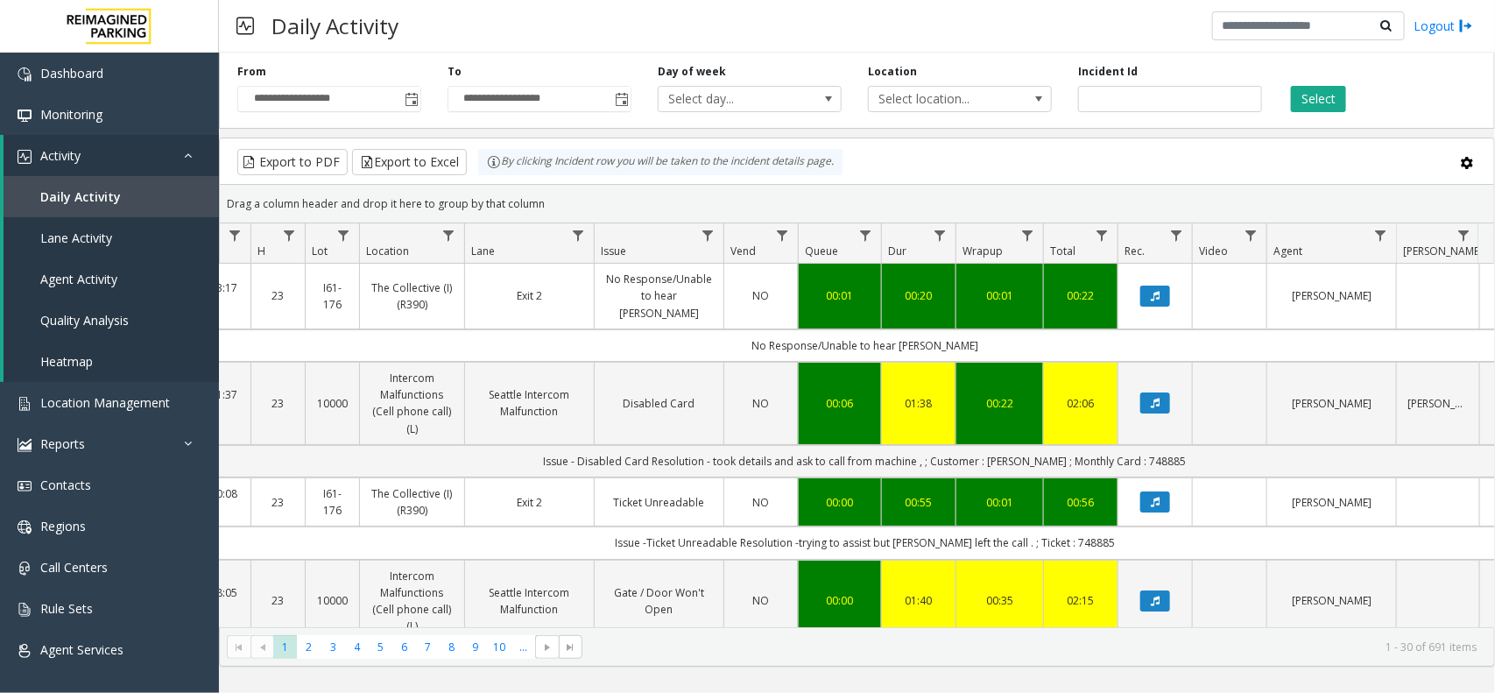
drag, startPoint x: 918, startPoint y: 338, endPoint x: 957, endPoint y: 330, distance: 40.2
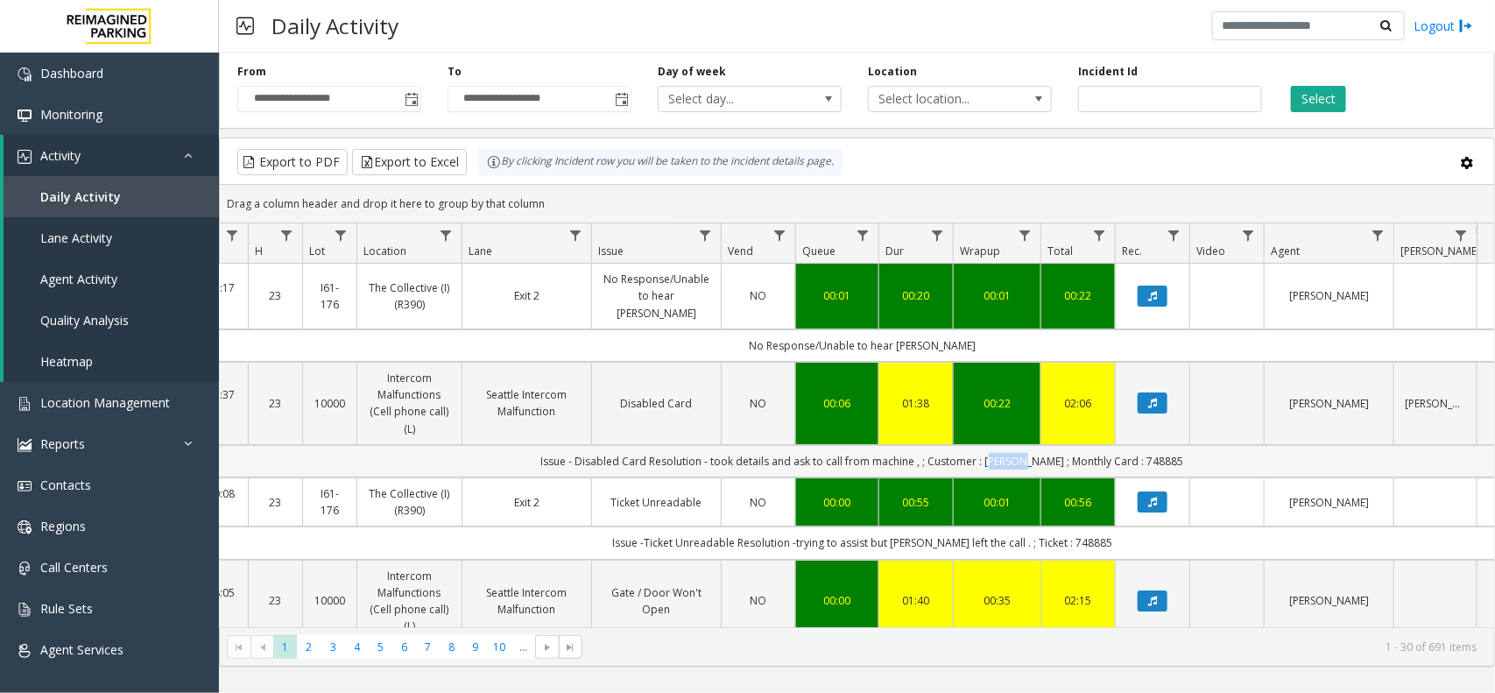
drag, startPoint x: 1012, startPoint y: 447, endPoint x: 1034, endPoint y: 449, distance: 22.1
click at [1034, 449] on td "Issue - Disabled Card Resolution - took details and ask to call from machine , …" at bounding box center [862, 461] width 1579 height 32
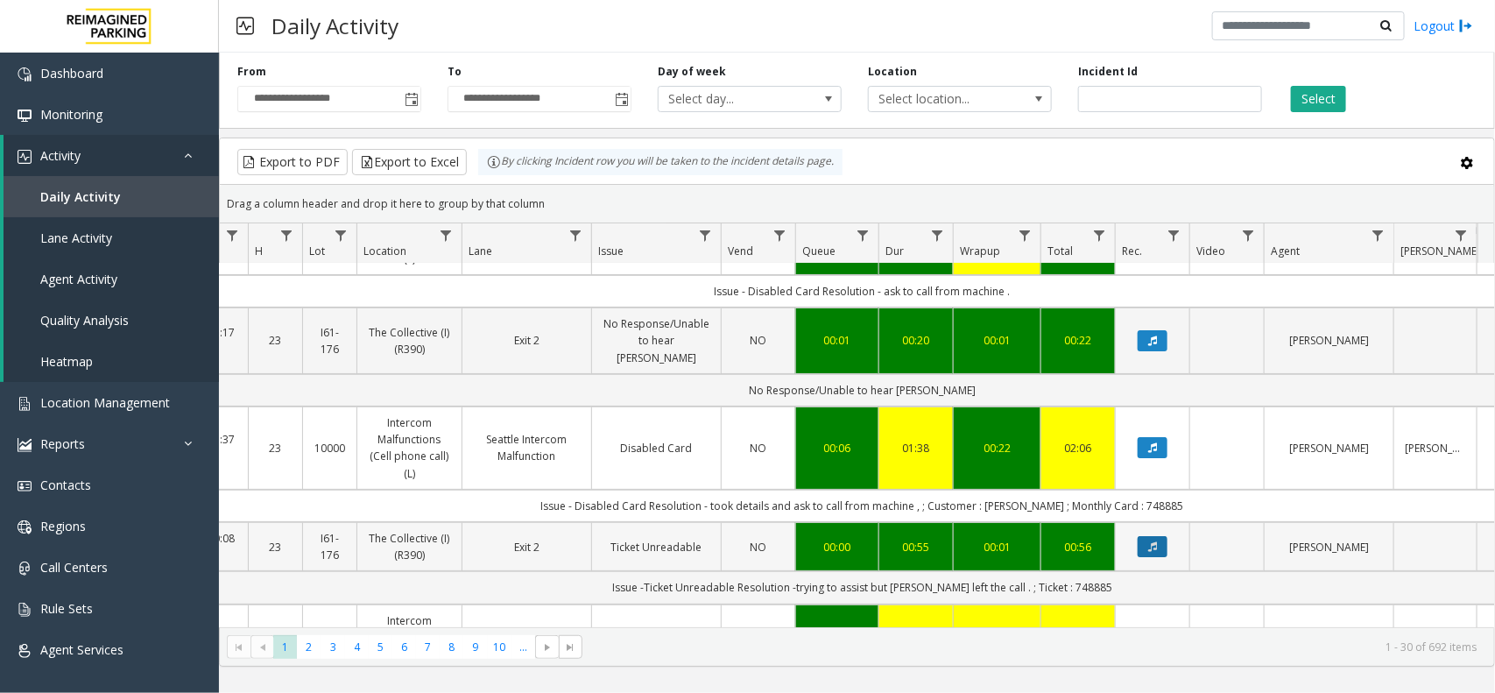
scroll to position [109, 175]
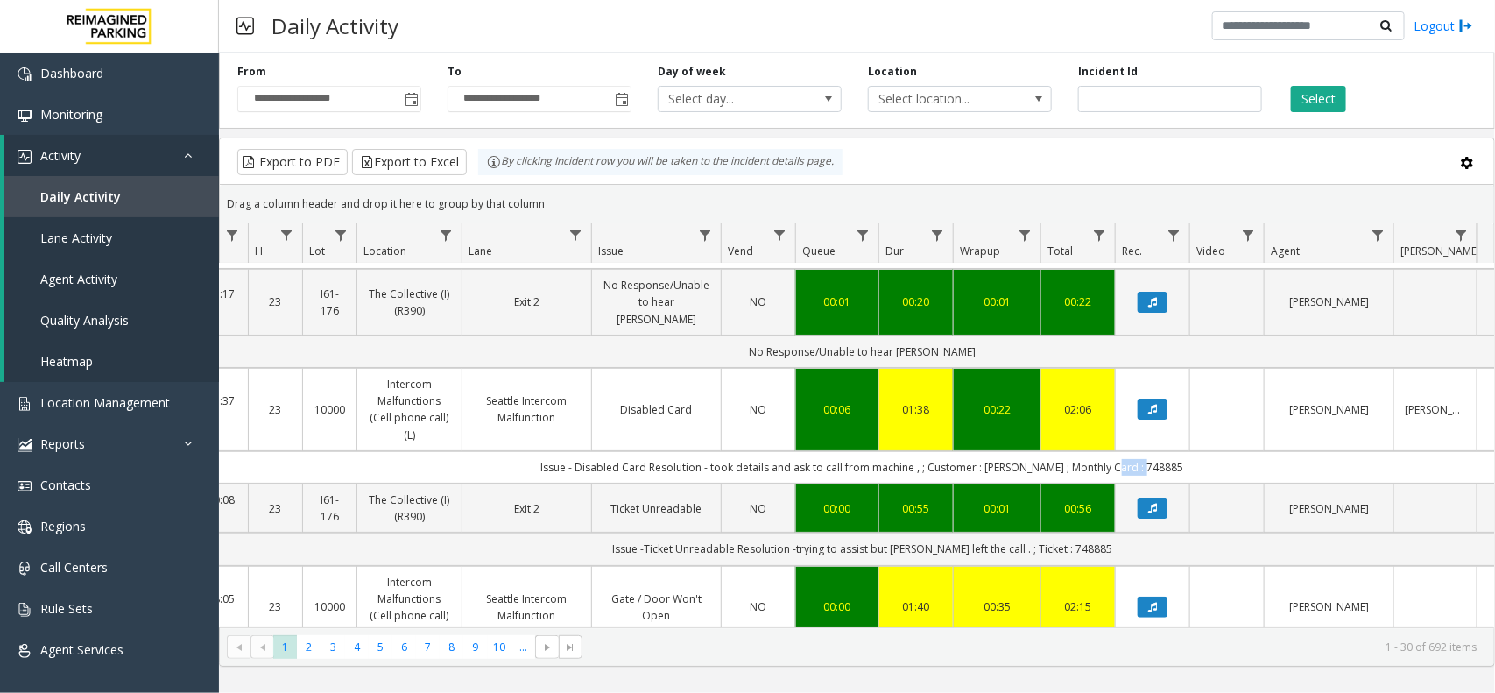
drag, startPoint x: 1118, startPoint y: 452, endPoint x: 1187, endPoint y: 445, distance: 68.7
click at [1187, 451] on td "Issue - Disabled Card Resolution - took details and ask to call from machine , …" at bounding box center [862, 467] width 1579 height 32
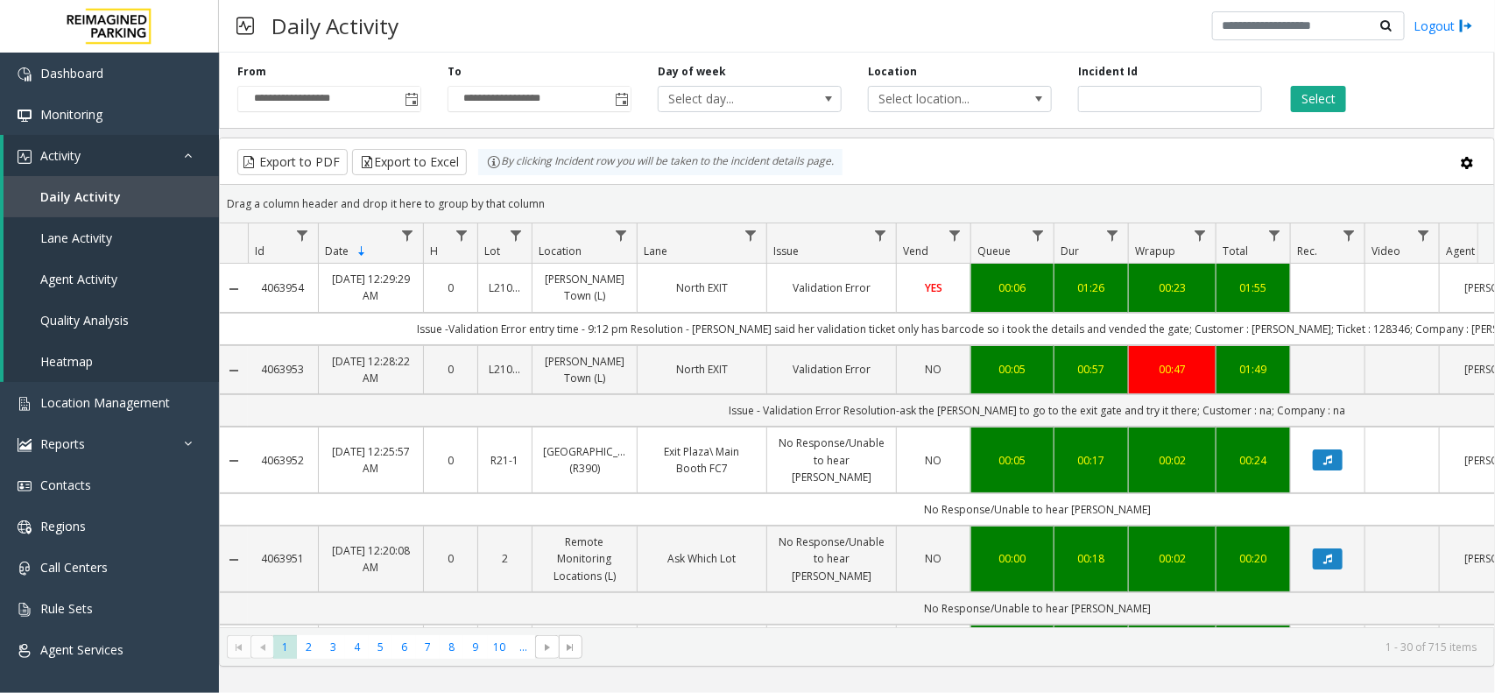
scroll to position [0, 175]
